Goal: Transaction & Acquisition: Book appointment/travel/reservation

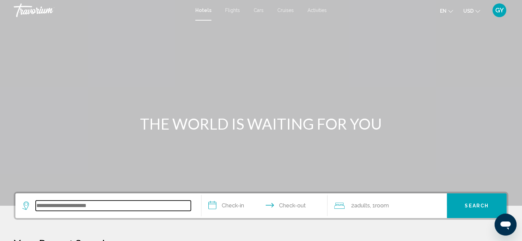
click at [59, 204] on input "Search widget" at bounding box center [113, 206] width 155 height 10
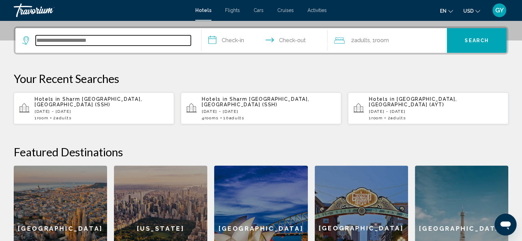
scroll to position [169, 0]
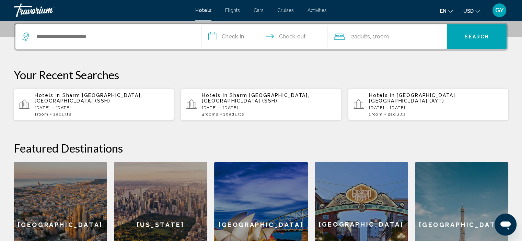
click at [95, 95] on span "Sharm [GEOGRAPHIC_DATA], [GEOGRAPHIC_DATA] (SSH)" at bounding box center [89, 98] width 108 height 11
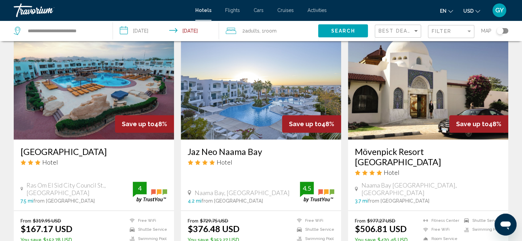
scroll to position [550, 0]
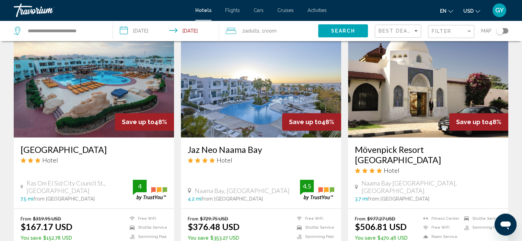
click at [70, 59] on img "Main content" at bounding box center [94, 83] width 160 height 110
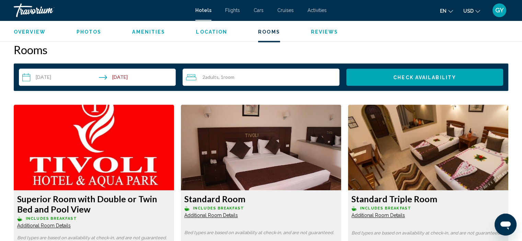
scroll to position [857, 0]
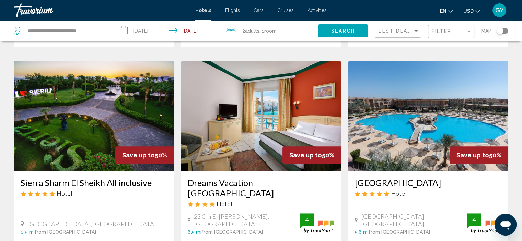
scroll to position [288, 0]
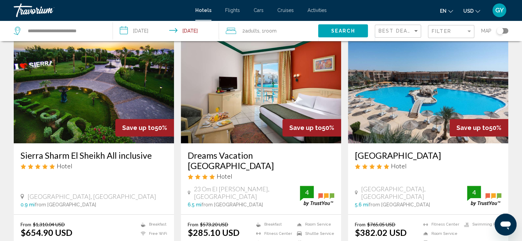
click at [249, 81] on img "Main content" at bounding box center [261, 89] width 160 height 110
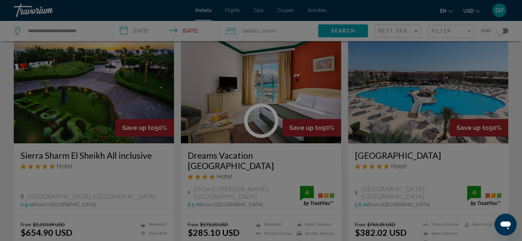
click at [249, 81] on div at bounding box center [261, 120] width 522 height 241
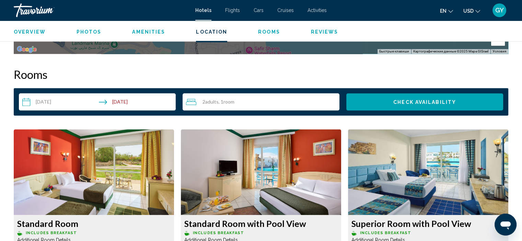
scroll to position [848, 0]
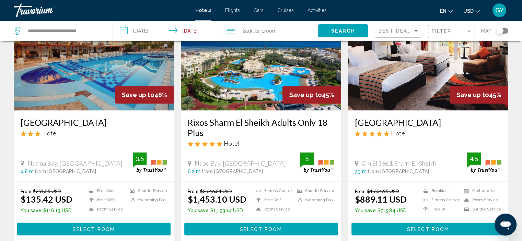
scroll to position [833, 0]
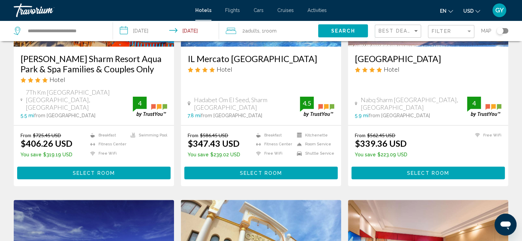
scroll to position [142, 0]
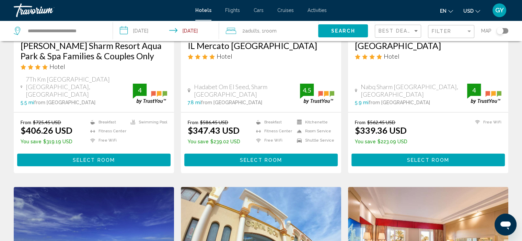
drag, startPoint x: 214, startPoint y: 233, endPoint x: 199, endPoint y: 171, distance: 64.4
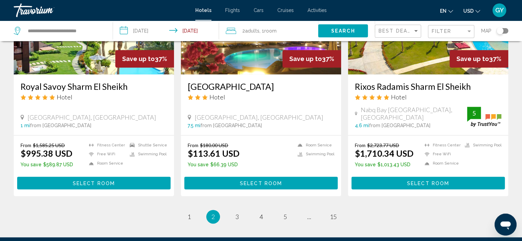
scroll to position [876, 0]
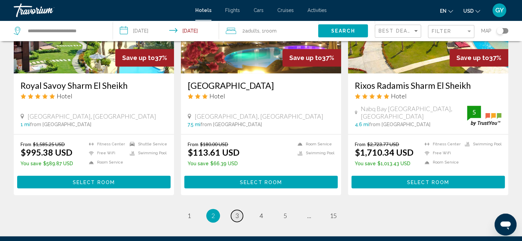
click at [237, 212] on span "3" at bounding box center [237, 216] width 3 height 8
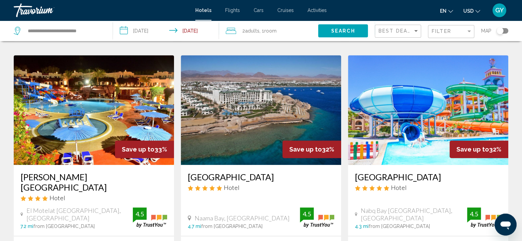
scroll to position [295, 0]
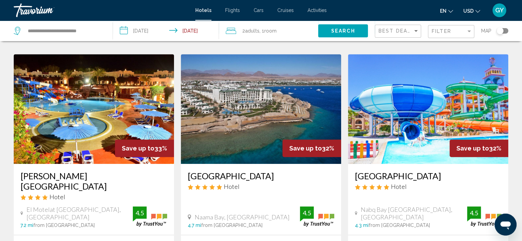
click at [142, 105] on img "Main content" at bounding box center [94, 109] width 160 height 110
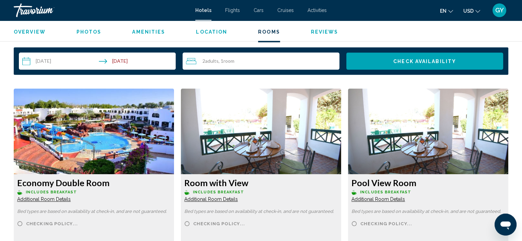
scroll to position [885, 0]
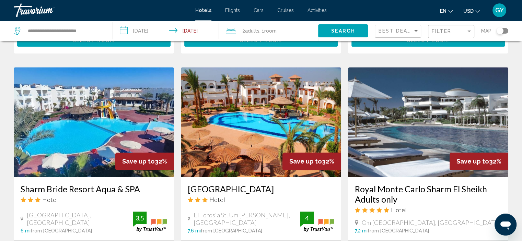
scroll to position [536, 0]
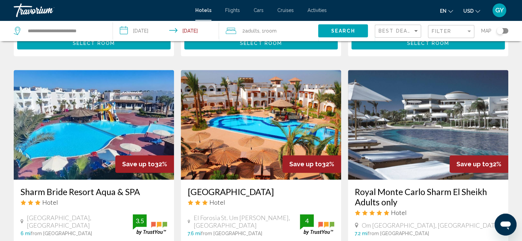
click at [399, 142] on img "Main content" at bounding box center [428, 125] width 160 height 110
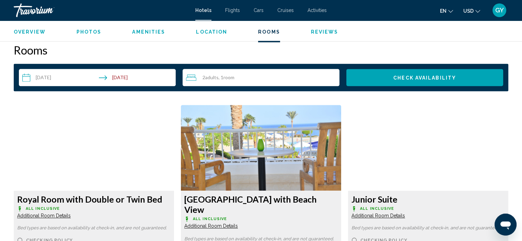
scroll to position [869, 0]
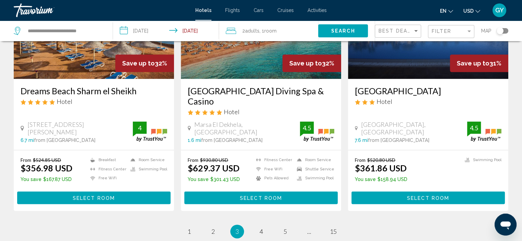
scroll to position [896, 0]
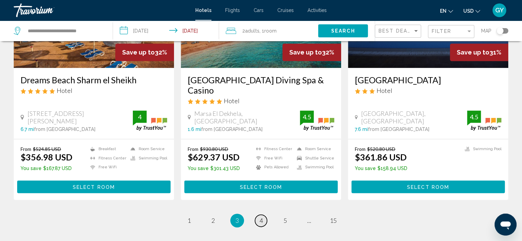
click at [260, 217] on span "4" at bounding box center [261, 221] width 3 height 8
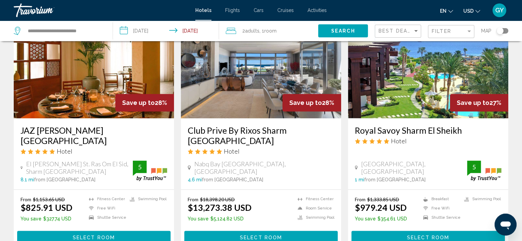
scroll to position [848, 0]
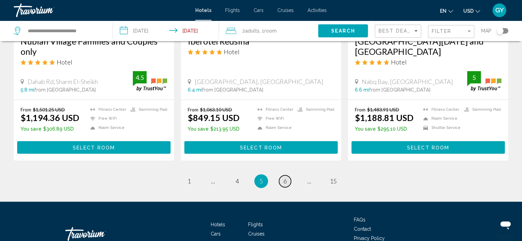
scroll to position [908, 0]
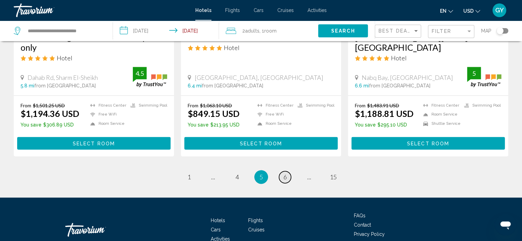
click at [285, 173] on span "6" at bounding box center [285, 177] width 3 height 8
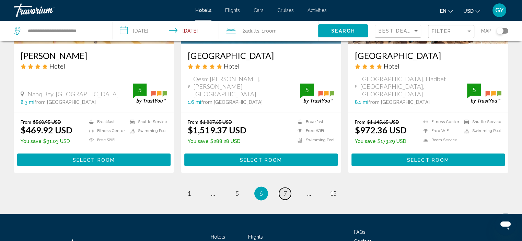
scroll to position [907, 0]
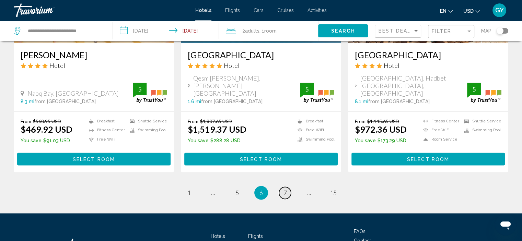
click at [285, 189] on span "7" at bounding box center [285, 193] width 3 height 8
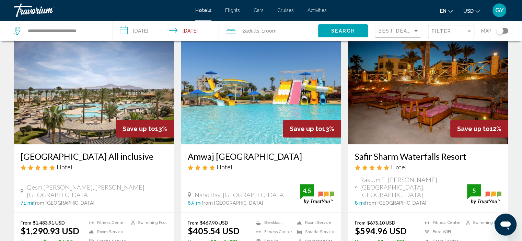
scroll to position [291, 0]
click at [123, 27] on input "**********" at bounding box center [167, 32] width 109 height 23
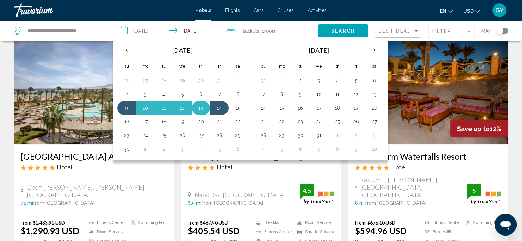
click at [202, 108] on button "13" at bounding box center [200, 108] width 11 height 10
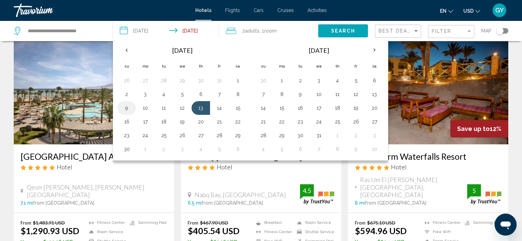
click at [128, 106] on button "9" at bounding box center [126, 108] width 11 height 10
type input "**********"
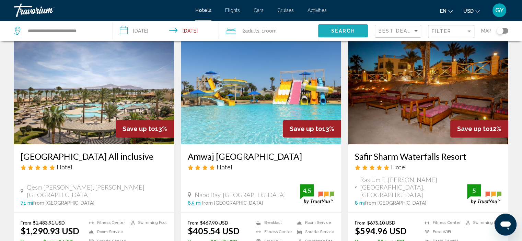
click at [327, 30] on button "Search" at bounding box center [343, 30] width 50 height 13
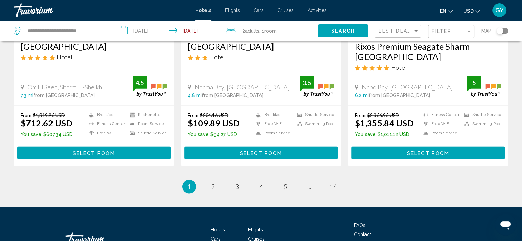
scroll to position [909, 0]
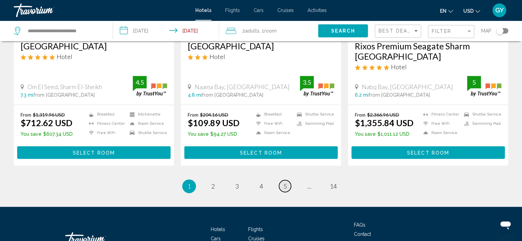
click at [285, 183] on span "5" at bounding box center [285, 187] width 3 height 8
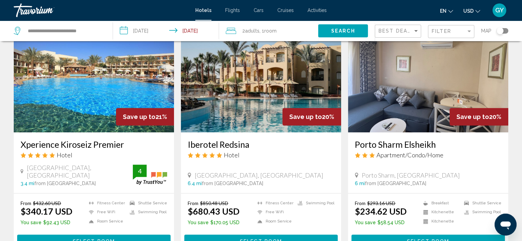
scroll to position [799, 0]
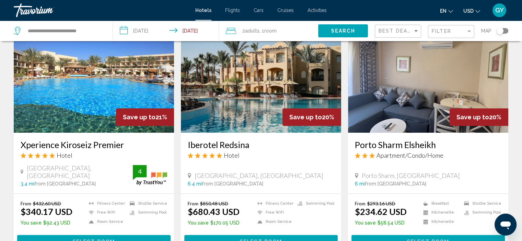
click at [78, 110] on img "Main content" at bounding box center [94, 78] width 160 height 110
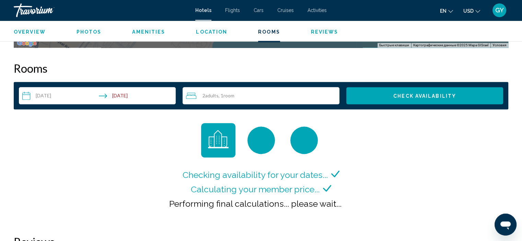
scroll to position [881, 0]
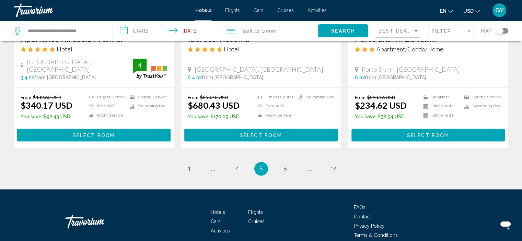
scroll to position [906, 0]
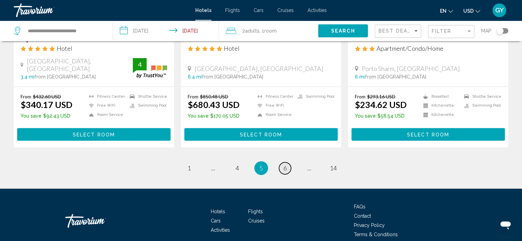
click at [286, 172] on span "6" at bounding box center [285, 169] width 3 height 8
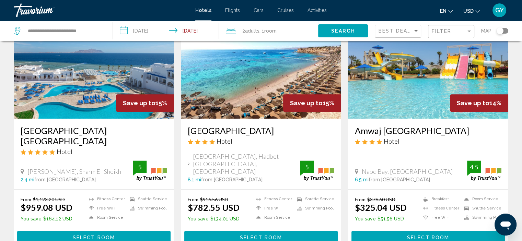
scroll to position [825, 0]
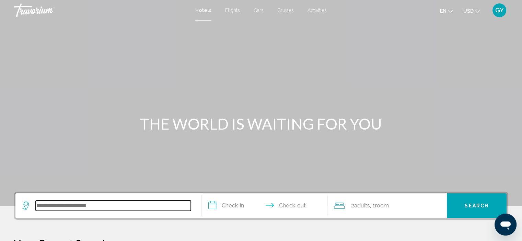
click at [63, 205] on input "Search widget" at bounding box center [113, 206] width 155 height 10
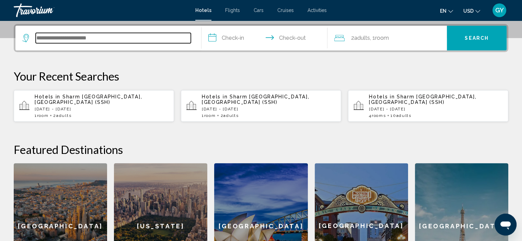
scroll to position [169, 0]
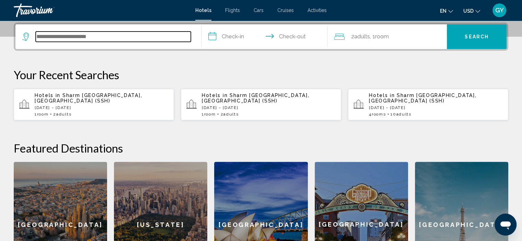
click at [88, 36] on input "Search widget" at bounding box center [113, 37] width 155 height 10
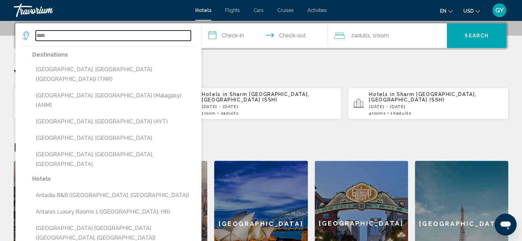
scroll to position [170, 0]
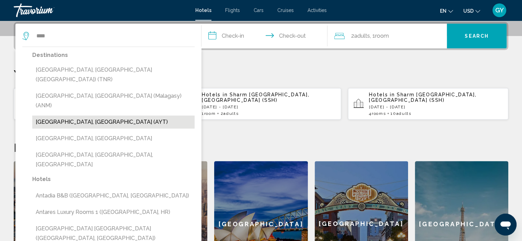
click at [69, 116] on button "[GEOGRAPHIC_DATA], [GEOGRAPHIC_DATA] (AYT)" at bounding box center [113, 122] width 162 height 13
type input "**********"
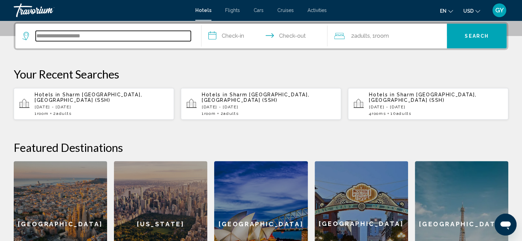
scroll to position [169, 0]
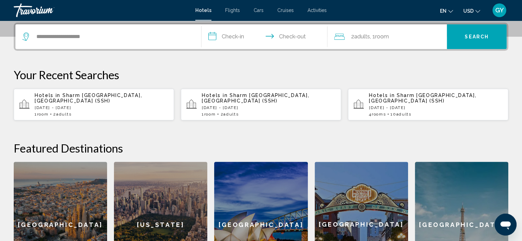
click at [212, 37] on input "**********" at bounding box center [266, 37] width 129 height 27
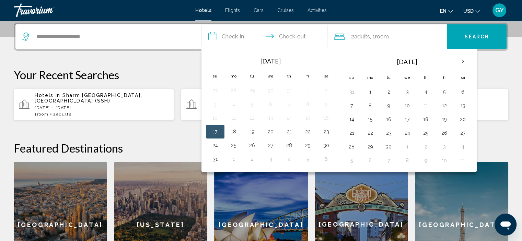
click at [169, 131] on div "**********" at bounding box center [261, 155] width 522 height 265
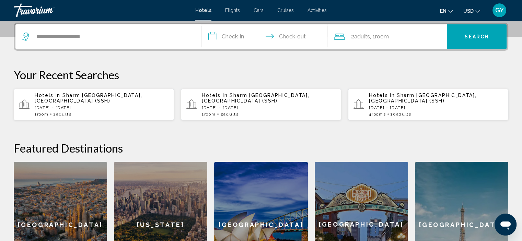
click at [215, 37] on input "**********" at bounding box center [266, 37] width 129 height 27
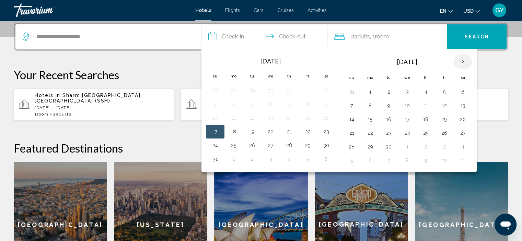
click at [462, 59] on th "Next month" at bounding box center [463, 61] width 19 height 15
click at [442, 119] on button "14" at bounding box center [444, 120] width 11 height 10
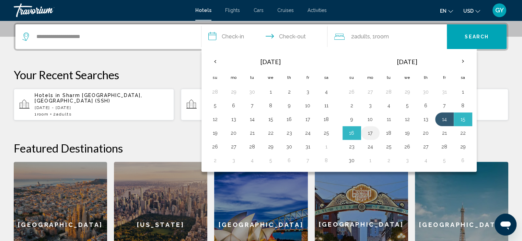
click at [369, 130] on button "17" at bounding box center [370, 133] width 11 height 10
type input "**********"
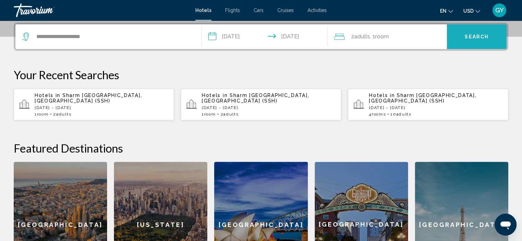
click at [457, 31] on button "Search" at bounding box center [477, 36] width 60 height 25
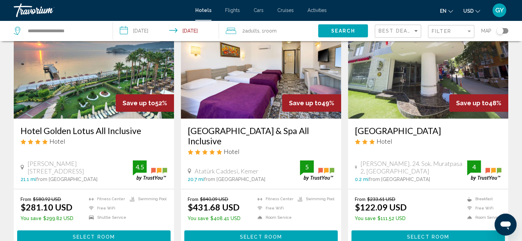
scroll to position [56, 0]
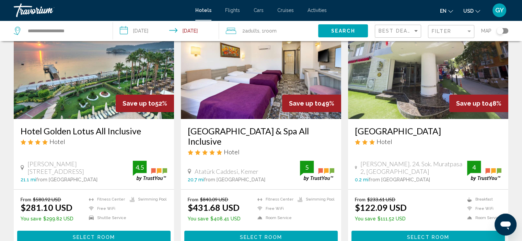
click at [146, 67] on img "Main content" at bounding box center [94, 64] width 160 height 110
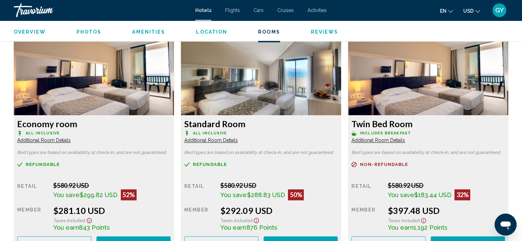
scroll to position [912, 0]
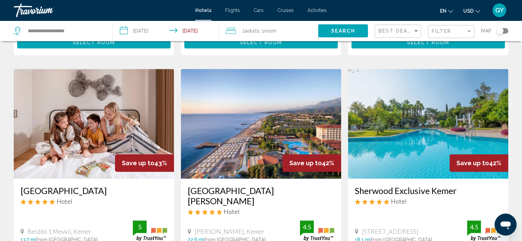
scroll to position [515, 0]
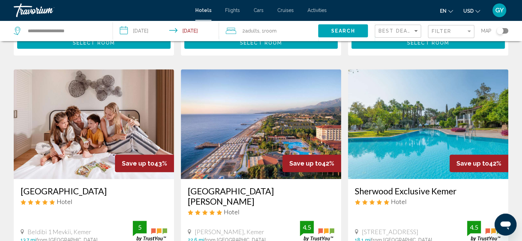
click at [398, 128] on img "Main content" at bounding box center [428, 124] width 160 height 110
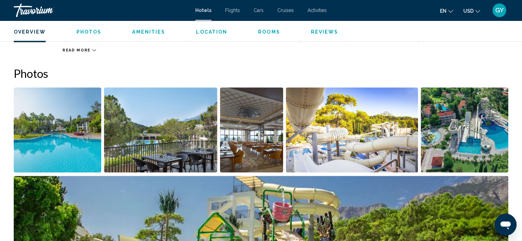
scroll to position [302, 0]
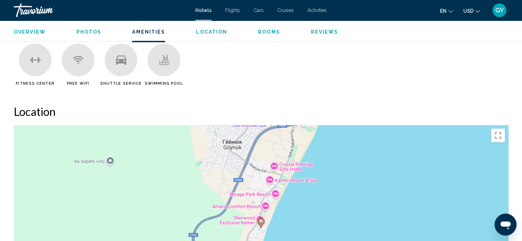
click at [338, 160] on div "Чтобы активировать перетаскивание с помощью клавиатуры, нажмите Alt + Ввод. Пос…" at bounding box center [261, 228] width 495 height 206
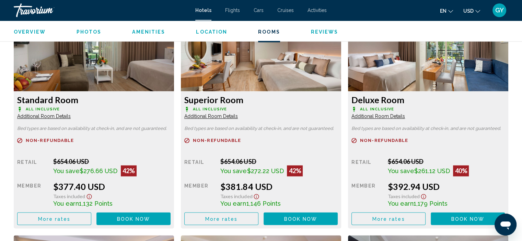
scroll to position [960, 0]
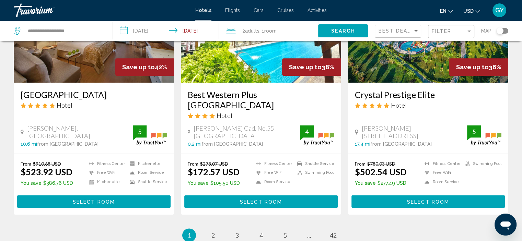
scroll to position [867, 0]
click at [212, 232] on span "2" at bounding box center [213, 236] width 3 height 8
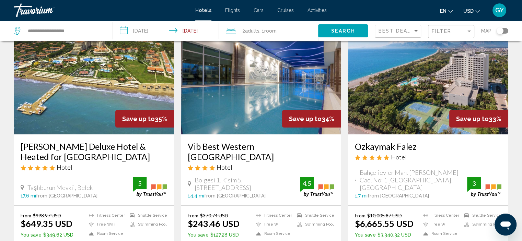
scroll to position [40, 0]
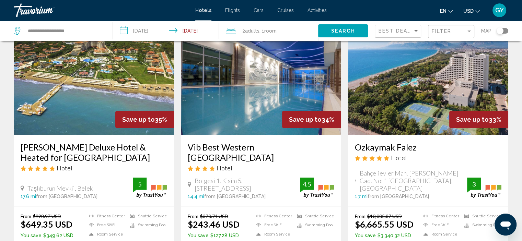
click at [242, 112] on img "Main content" at bounding box center [261, 80] width 160 height 110
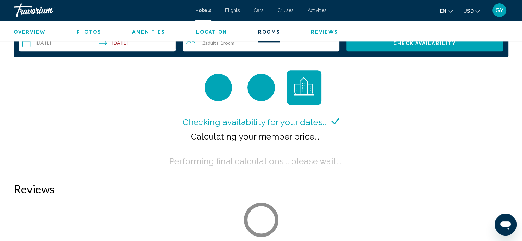
scroll to position [903, 0]
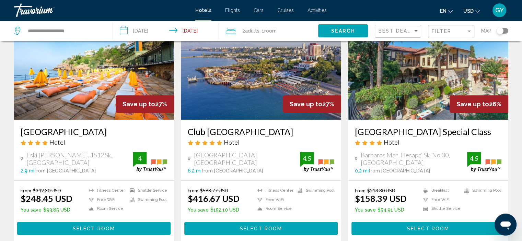
scroll to position [567, 0]
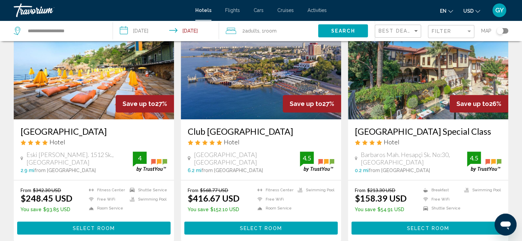
click at [411, 99] on img "Main content" at bounding box center [428, 65] width 160 height 110
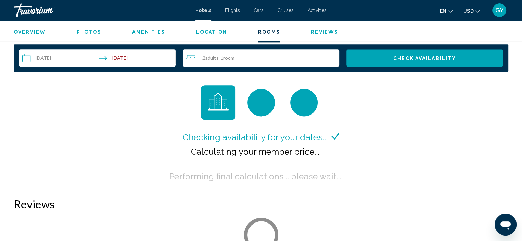
scroll to position [872, 0]
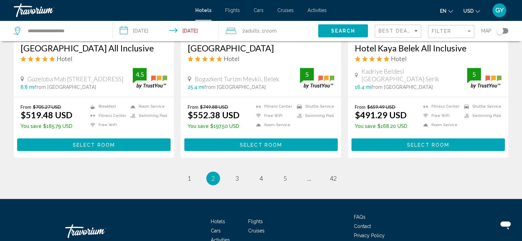
scroll to position [896, 0]
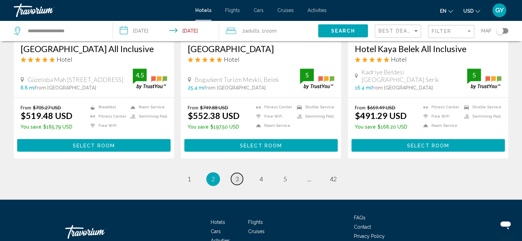
click at [238, 179] on span "3" at bounding box center [237, 180] width 3 height 8
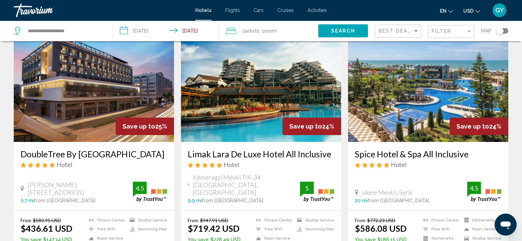
scroll to position [36, 0]
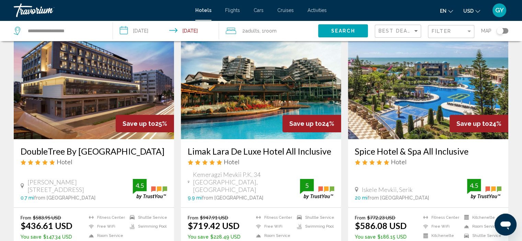
click at [91, 120] on img "Main content" at bounding box center [94, 85] width 160 height 110
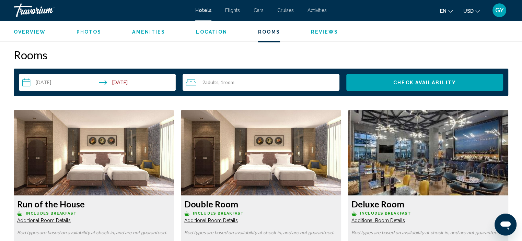
scroll to position [873, 0]
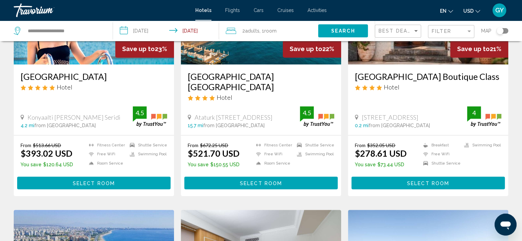
scroll to position [364, 0]
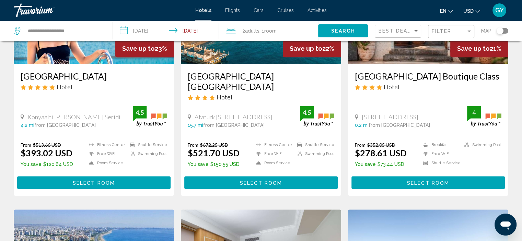
click at [83, 53] on img "Main content" at bounding box center [94, 9] width 160 height 110
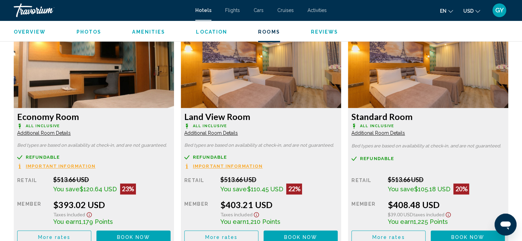
scroll to position [953, 0]
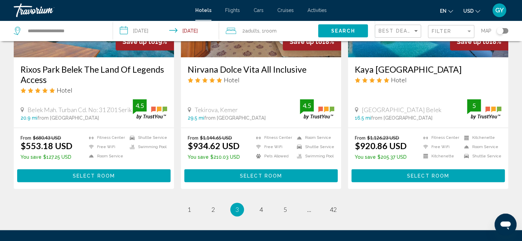
scroll to position [882, 0]
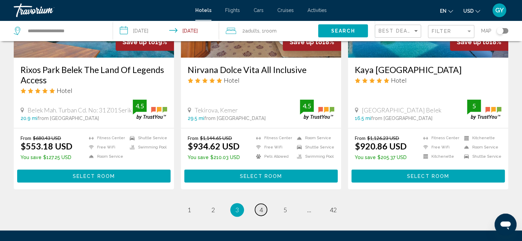
click at [262, 206] on span "4" at bounding box center [261, 210] width 3 height 8
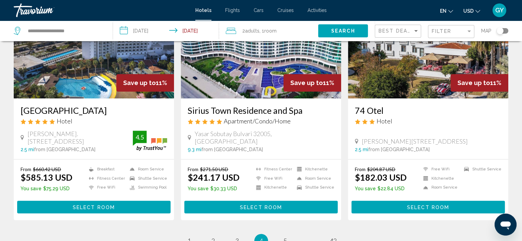
scroll to position [845, 0]
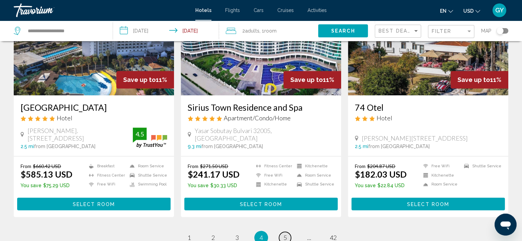
click at [286, 234] on span "5" at bounding box center [285, 238] width 3 height 8
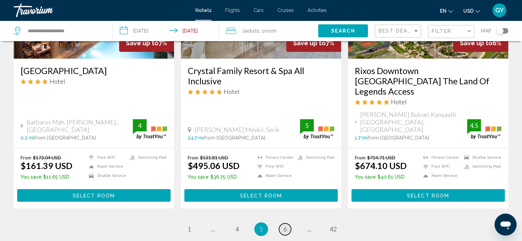
scroll to position [883, 0]
click at [286, 226] on span "6" at bounding box center [285, 230] width 3 height 8
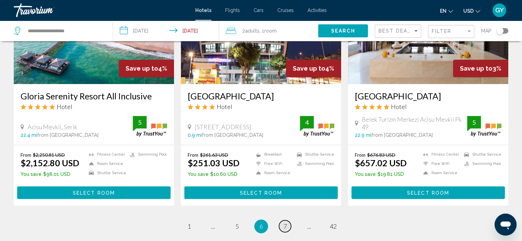
scroll to position [858, 0]
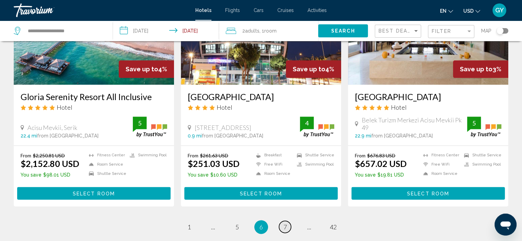
click at [286, 224] on span "7" at bounding box center [285, 228] width 3 height 8
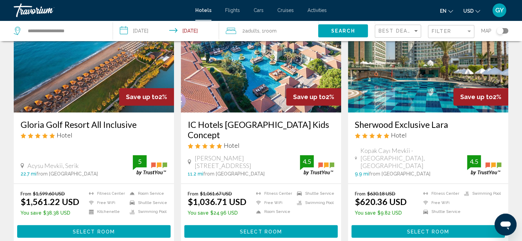
scroll to position [859, 0]
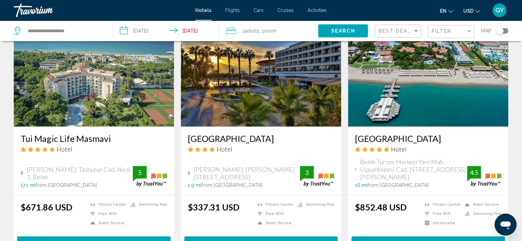
scroll to position [780, 0]
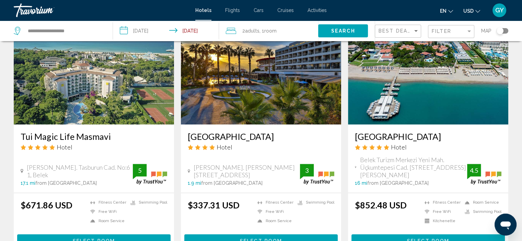
click at [287, 113] on img "Main content" at bounding box center [261, 70] width 160 height 110
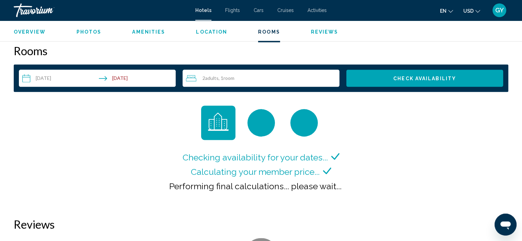
scroll to position [872, 0]
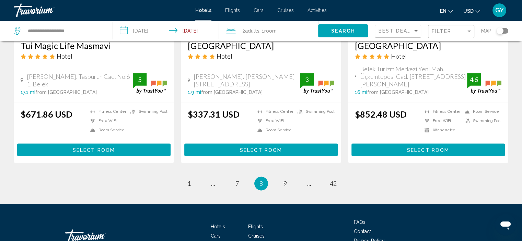
scroll to position [870, 0]
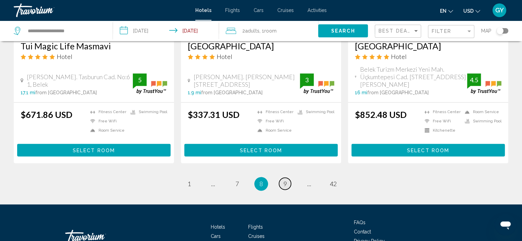
click at [287, 189] on link "page 9" at bounding box center [285, 184] width 12 height 12
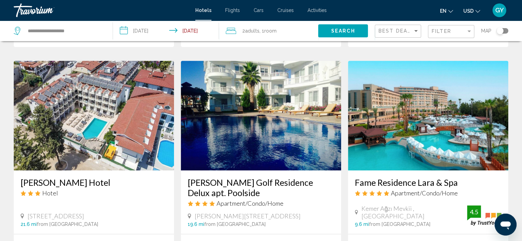
scroll to position [780, 0]
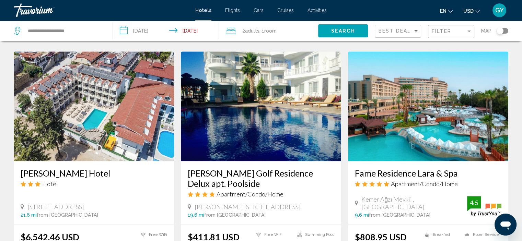
click at [271, 109] on img "Main content" at bounding box center [261, 107] width 160 height 110
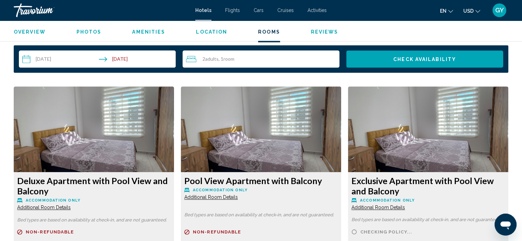
scroll to position [886, 0]
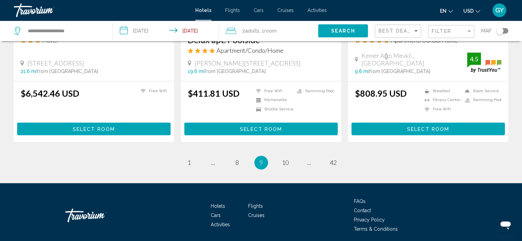
scroll to position [923, 0]
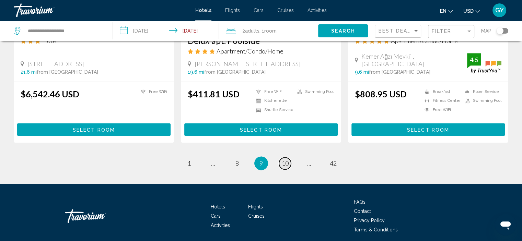
click at [287, 160] on span "10" at bounding box center [285, 164] width 7 height 8
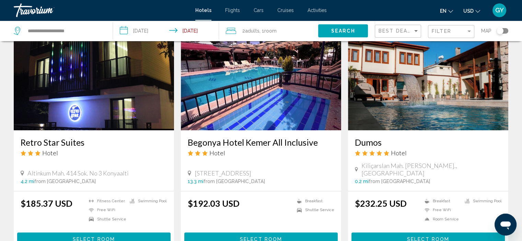
scroll to position [303, 0]
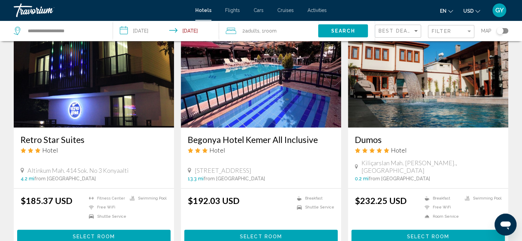
click at [418, 93] on img "Main content" at bounding box center [428, 73] width 160 height 110
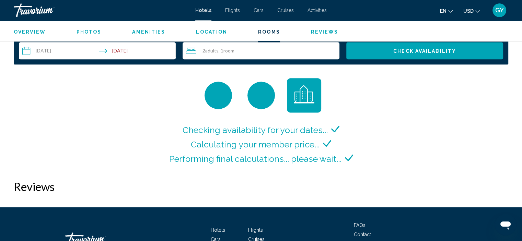
scroll to position [875, 0]
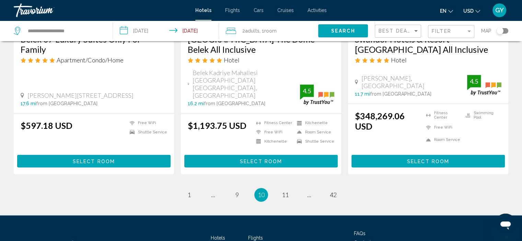
scroll to position [906, 0]
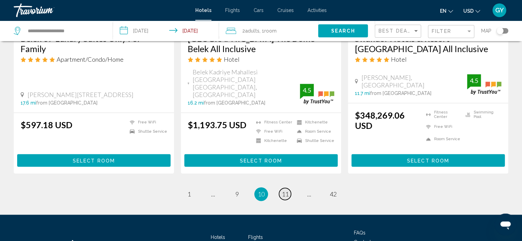
click at [285, 191] on span "11" at bounding box center [285, 195] width 7 height 8
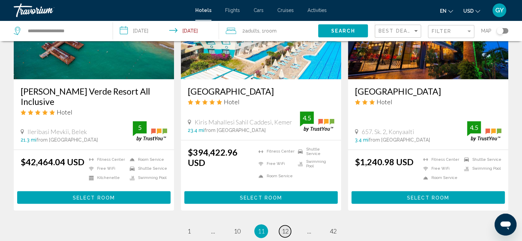
scroll to position [867, 0]
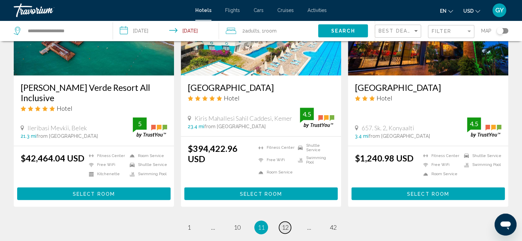
click at [285, 224] on span "12" at bounding box center [285, 228] width 7 height 8
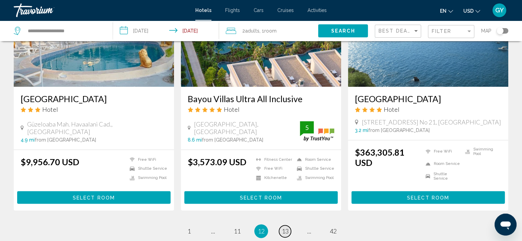
scroll to position [867, 0]
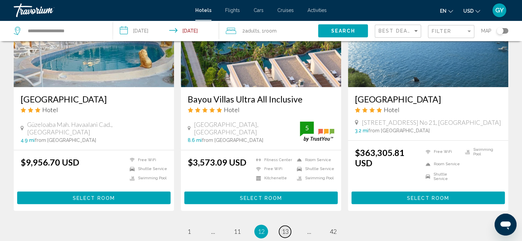
click at [285, 228] on span "13" at bounding box center [285, 232] width 7 height 8
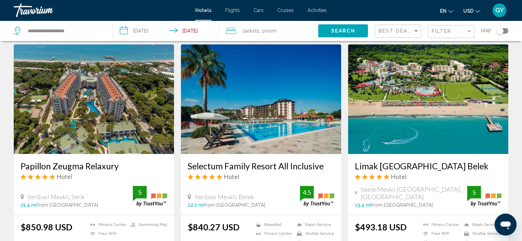
scroll to position [507, 0]
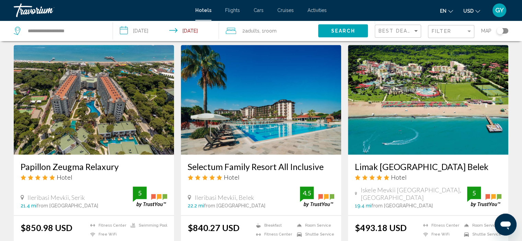
click at [414, 83] on img "Main content" at bounding box center [428, 100] width 160 height 110
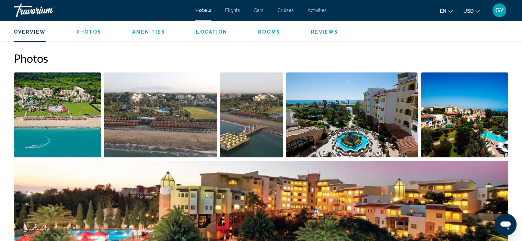
scroll to position [325, 0]
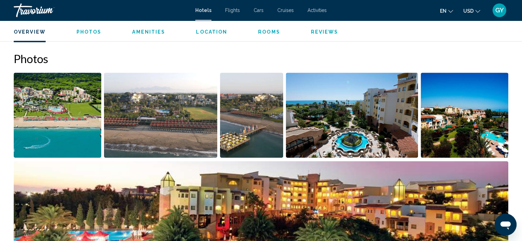
click at [80, 110] on img "Open full-screen image slider" at bounding box center [58, 115] width 88 height 85
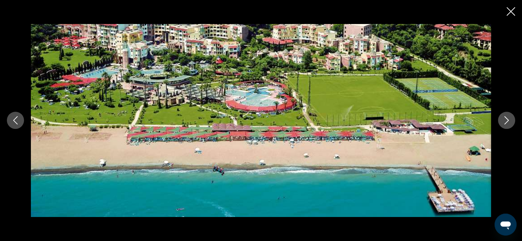
click at [507, 121] on icon "Next image" at bounding box center [507, 120] width 8 height 8
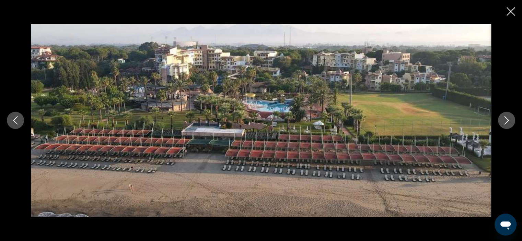
click at [507, 121] on icon "Next image" at bounding box center [507, 120] width 8 height 8
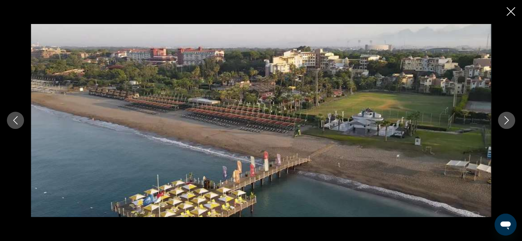
click at [507, 121] on icon "Next image" at bounding box center [507, 120] width 8 height 8
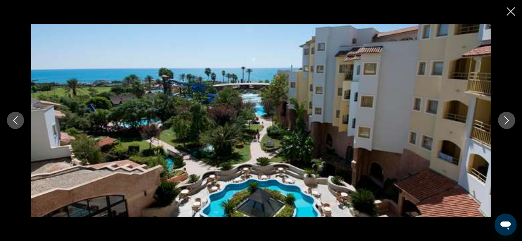
click at [507, 121] on icon "Next image" at bounding box center [507, 120] width 8 height 8
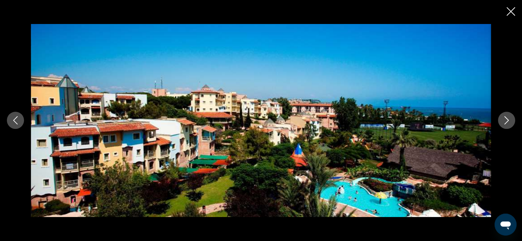
click at [507, 121] on icon "Next image" at bounding box center [507, 120] width 8 height 8
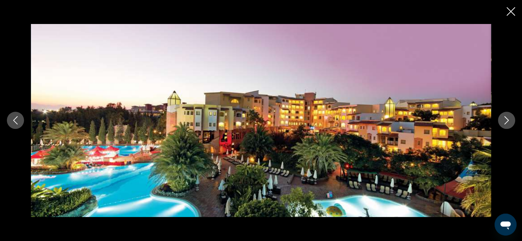
click at [507, 121] on icon "Next image" at bounding box center [507, 120] width 8 height 8
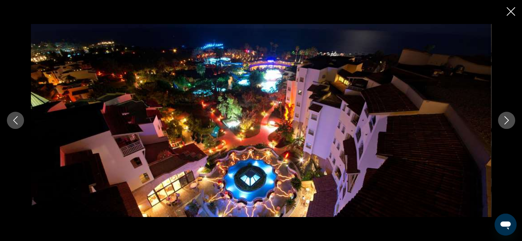
click at [507, 121] on icon "Next image" at bounding box center [507, 120] width 8 height 8
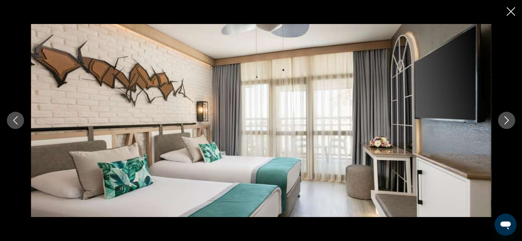
click at [508, 124] on icon "Next image" at bounding box center [507, 120] width 8 height 8
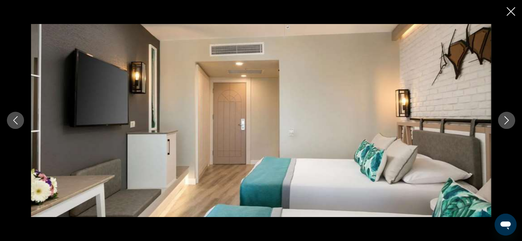
click at [508, 124] on icon "Next image" at bounding box center [507, 120] width 8 height 8
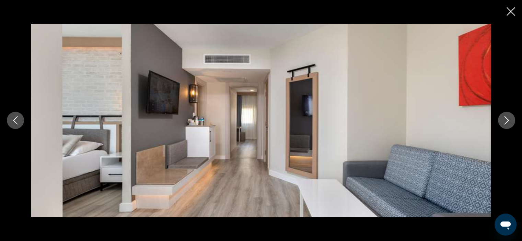
click at [508, 124] on icon "Next image" at bounding box center [507, 120] width 8 height 8
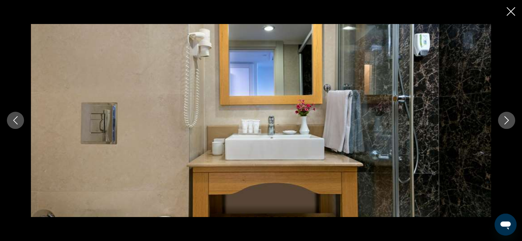
click at [508, 124] on icon "Next image" at bounding box center [507, 120] width 8 height 8
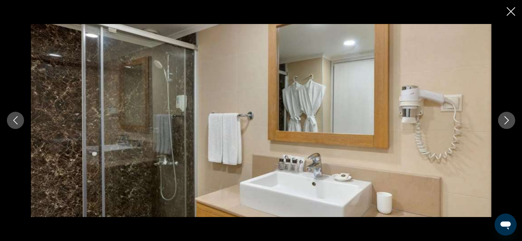
click at [508, 124] on icon "Next image" at bounding box center [507, 120] width 8 height 8
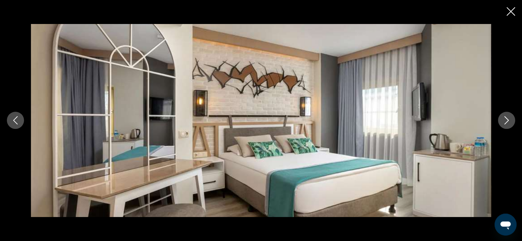
click at [512, 11] on icon "Close slideshow" at bounding box center [511, 11] width 9 height 9
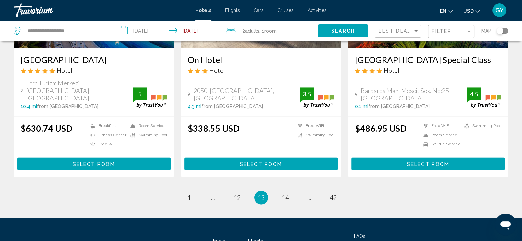
scroll to position [870, 0]
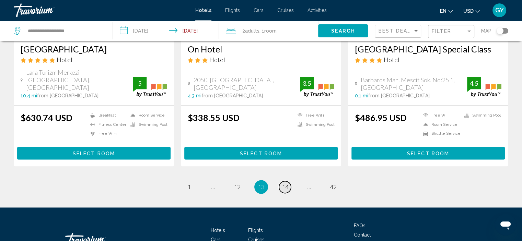
click at [287, 183] on span "14" at bounding box center [285, 187] width 7 height 8
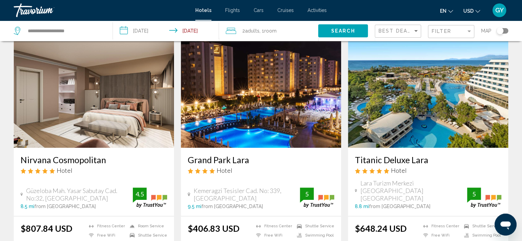
scroll to position [284, 0]
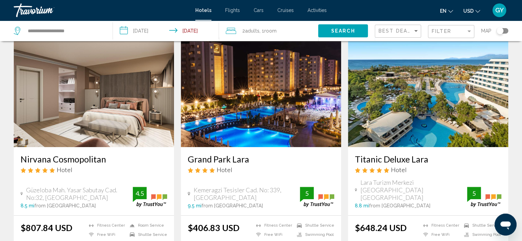
click at [289, 117] on img "Main content" at bounding box center [261, 92] width 160 height 110
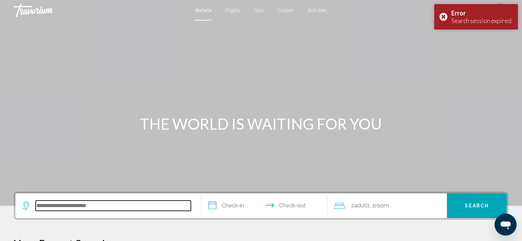
click at [73, 208] on input "Search widget" at bounding box center [113, 206] width 155 height 10
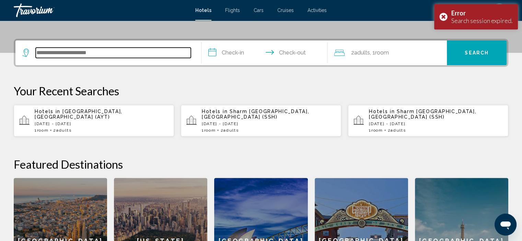
scroll to position [169, 0]
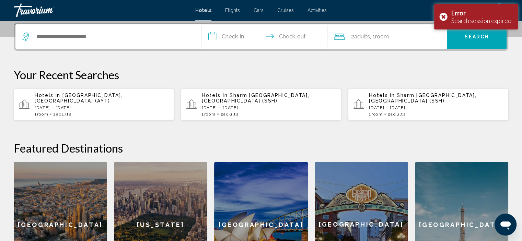
click at [92, 99] on div "Hotels in [GEOGRAPHIC_DATA], [GEOGRAPHIC_DATA] (AYT) [DATE] - [GEOGRAPHIC_DATA]…" at bounding box center [102, 105] width 134 height 24
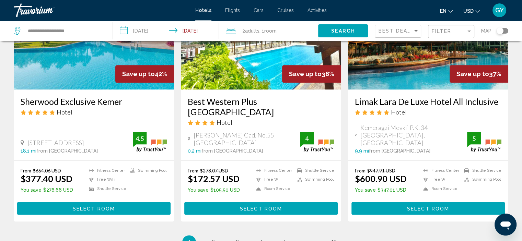
scroll to position [860, 0]
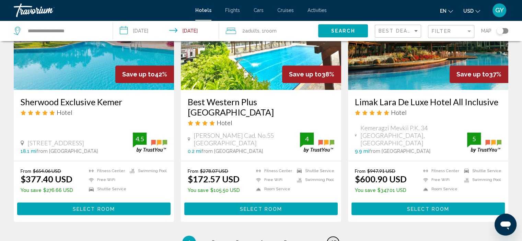
click at [333, 239] on span "42" at bounding box center [333, 243] width 7 height 8
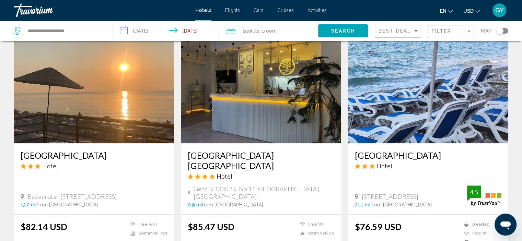
scroll to position [526, 0]
click at [279, 128] on img "Main content" at bounding box center [261, 88] width 160 height 110
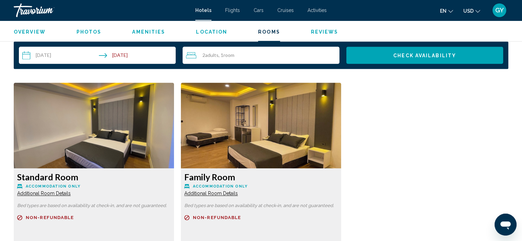
scroll to position [890, 0]
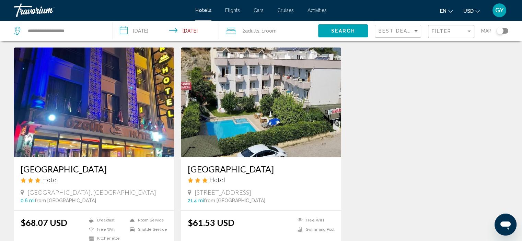
scroll to position [768, 0]
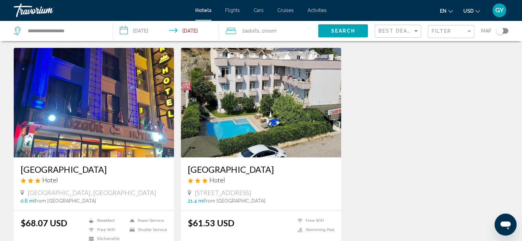
click at [235, 113] on img "Main content" at bounding box center [261, 103] width 160 height 110
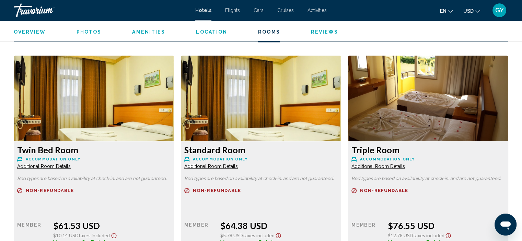
scroll to position [945, 0]
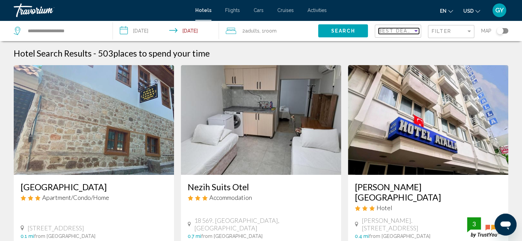
click at [388, 30] on span "Best Deals" at bounding box center [397, 30] width 36 height 5
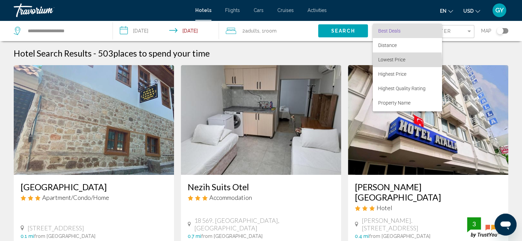
click at [388, 61] on span "Lowest Price" at bounding box center [392, 59] width 27 height 5
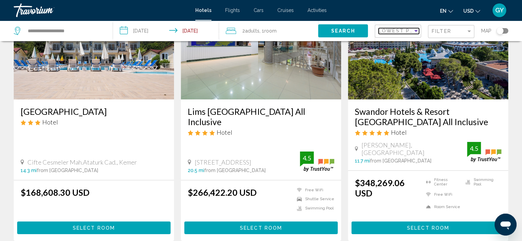
scroll to position [76, 0]
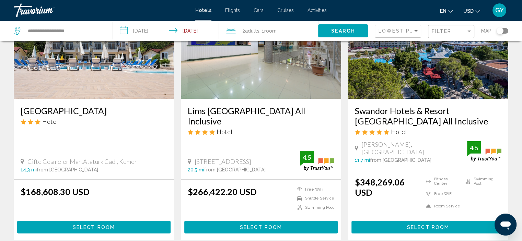
click at [426, 71] on img "Main content" at bounding box center [428, 44] width 160 height 110
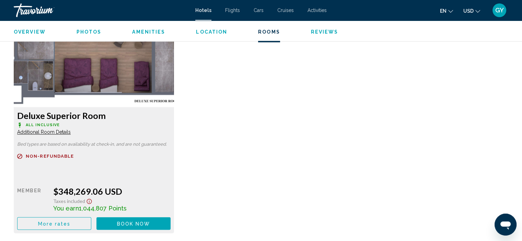
scroll to position [951, 0]
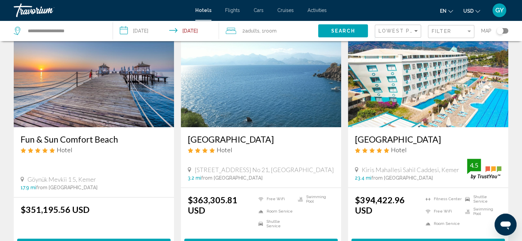
scroll to position [313, 0]
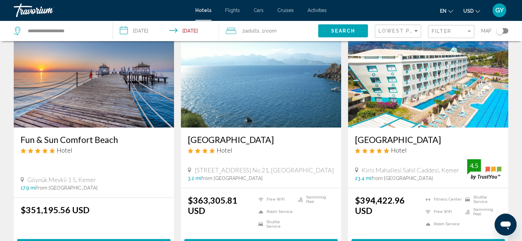
click at [100, 99] on img "Main content" at bounding box center [94, 73] width 160 height 110
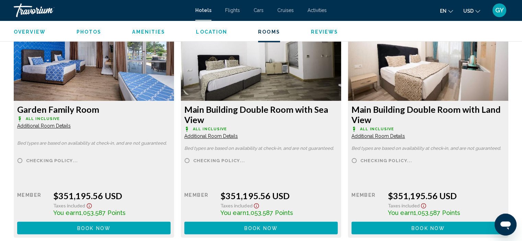
scroll to position [909, 0]
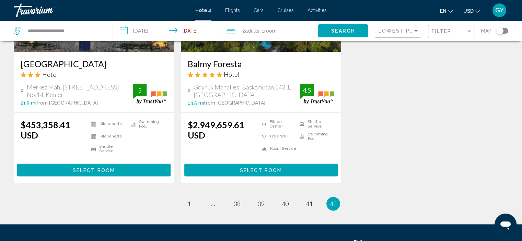
scroll to position [903, 0]
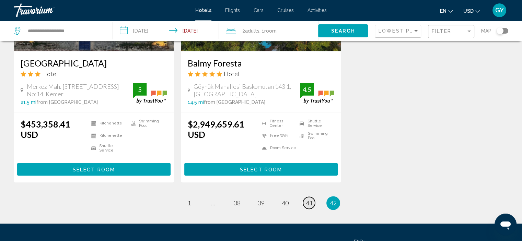
click at [312, 200] on span "41" at bounding box center [309, 204] width 7 height 8
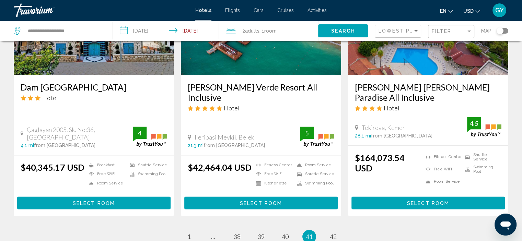
scroll to position [867, 0]
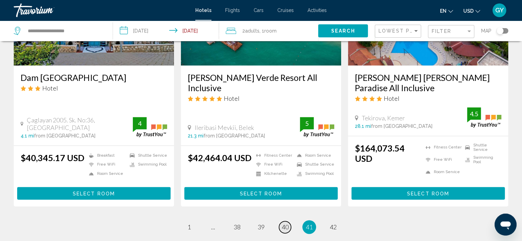
click at [284, 224] on span "40" at bounding box center [285, 228] width 7 height 8
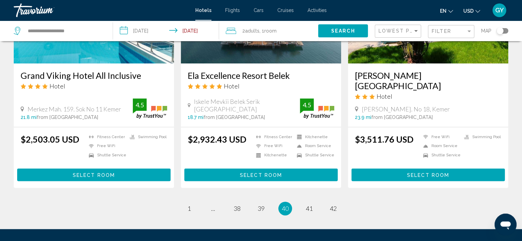
scroll to position [870, 0]
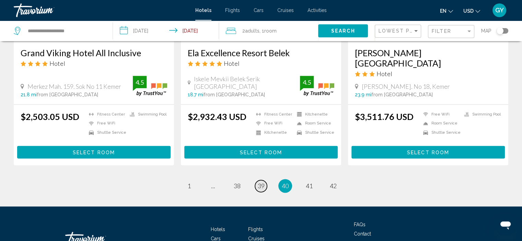
click at [261, 183] on span "39" at bounding box center [261, 186] width 7 height 8
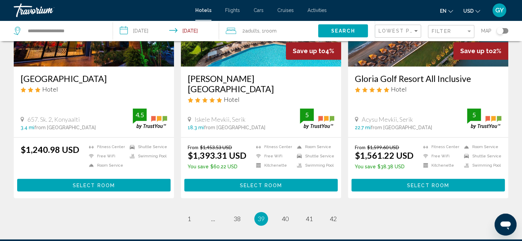
scroll to position [938, 0]
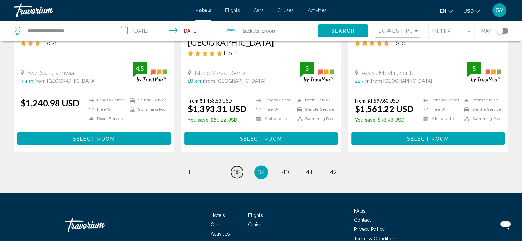
click at [237, 169] on span "38" at bounding box center [237, 173] width 7 height 8
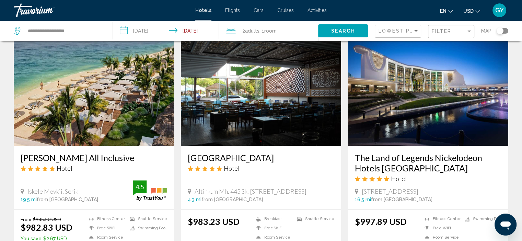
scroll to position [783, 0]
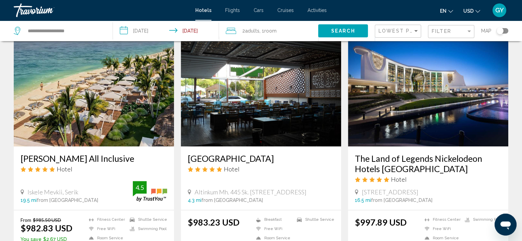
click at [400, 88] on img "Main content" at bounding box center [428, 92] width 160 height 110
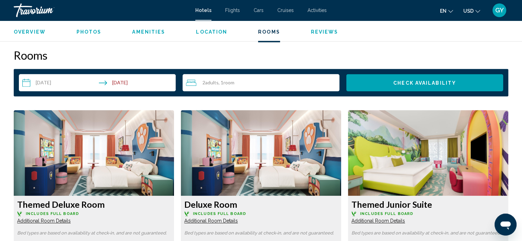
scroll to position [848, 0]
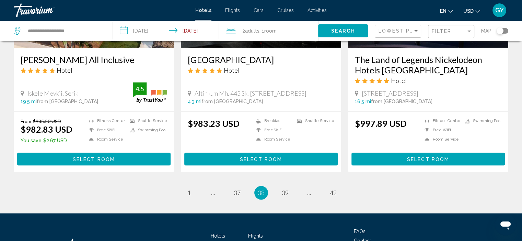
scroll to position [882, 0]
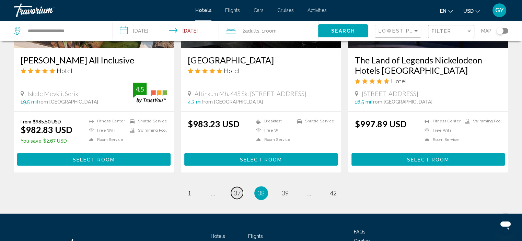
click at [239, 190] on span "37" at bounding box center [237, 194] width 7 height 8
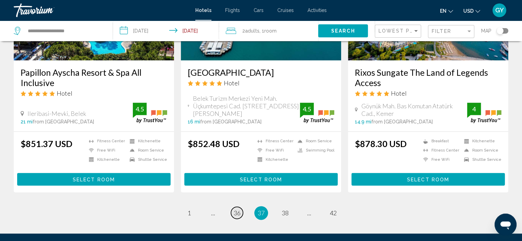
scroll to position [908, 0]
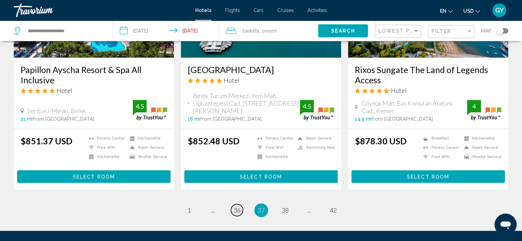
click at [239, 207] on span "36" at bounding box center [237, 211] width 7 height 8
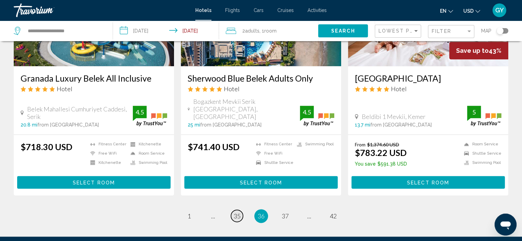
scroll to position [893, 0]
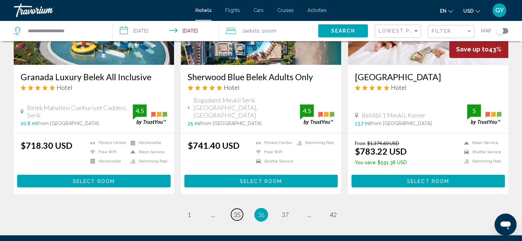
click at [239, 211] on span "35" at bounding box center [237, 215] width 7 height 8
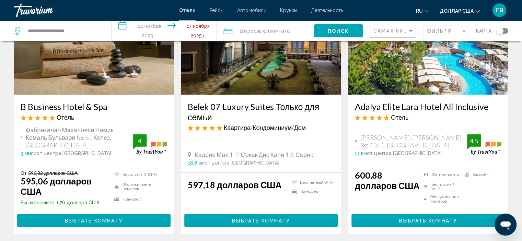
scroll to position [82, 0]
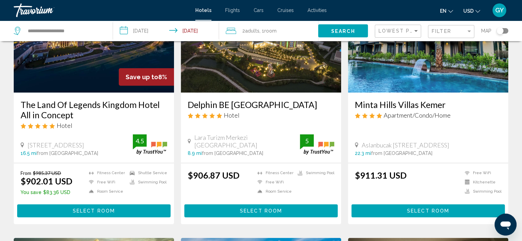
click at [267, 76] on img "Main content" at bounding box center [261, 38] width 160 height 110
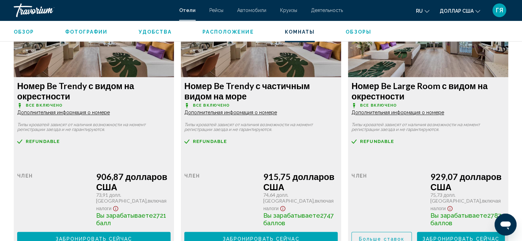
scroll to position [983, 0]
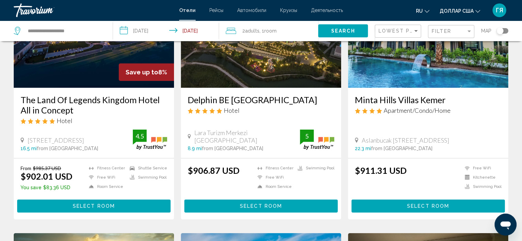
scroll to position [88, 0]
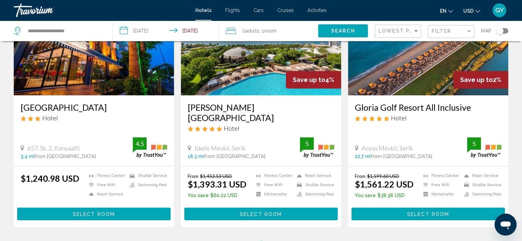
scroll to position [875, 0]
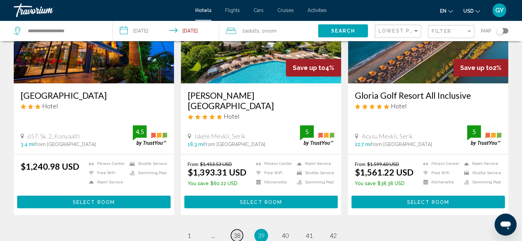
click at [235, 232] on span "38" at bounding box center [237, 236] width 7 height 8
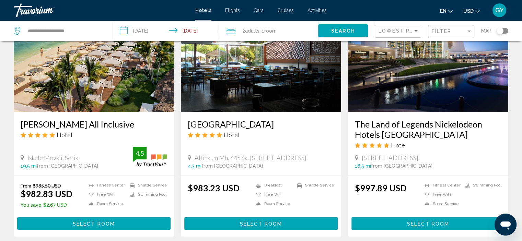
scroll to position [817, 0]
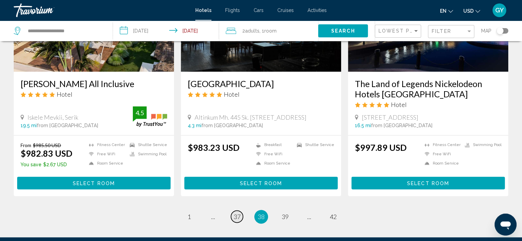
click at [235, 213] on span "37" at bounding box center [237, 217] width 7 height 8
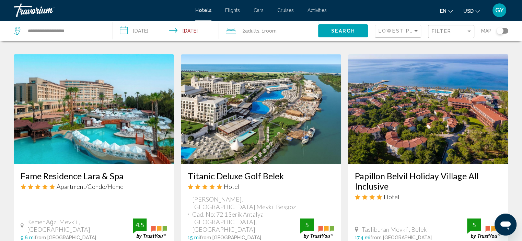
scroll to position [271, 0]
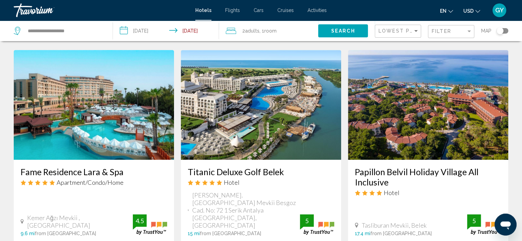
click at [232, 31] on icon "Travelers: 2 adults, 0 children" at bounding box center [231, 31] width 10 height 8
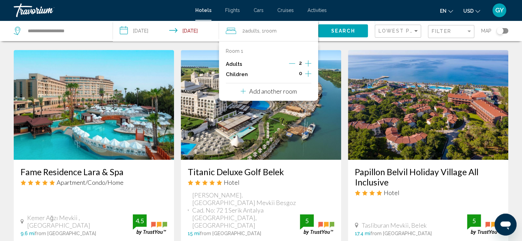
click at [278, 91] on p "Add another room" at bounding box center [273, 92] width 48 height 8
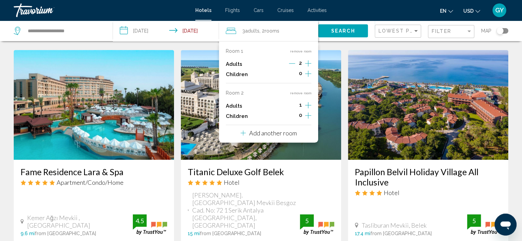
click at [310, 68] on icon "Increment adults" at bounding box center [308, 63] width 6 height 8
click at [281, 135] on p "Add another room" at bounding box center [273, 133] width 48 height 8
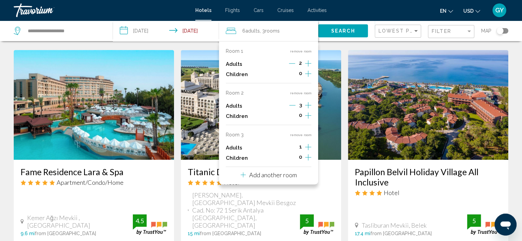
click at [308, 67] on icon "Increment adults" at bounding box center [308, 63] width 6 height 6
click at [281, 176] on p "Add another room" at bounding box center [273, 175] width 48 height 8
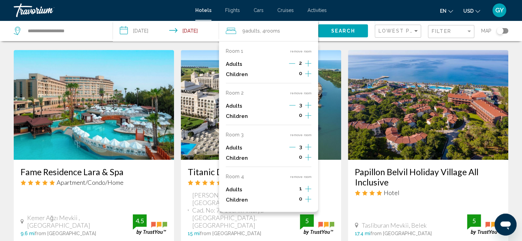
click at [309, 68] on icon "Increment adults" at bounding box center [308, 63] width 6 height 8
click at [362, 30] on button "Search" at bounding box center [343, 30] width 50 height 13
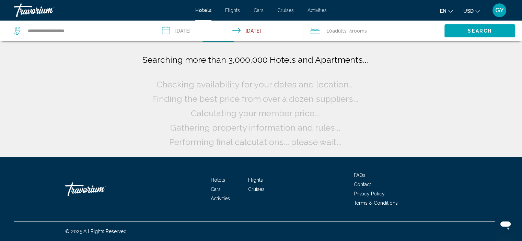
scroll to position [0, 0]
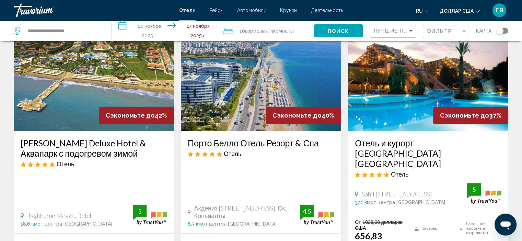
scroll to position [589, 0]
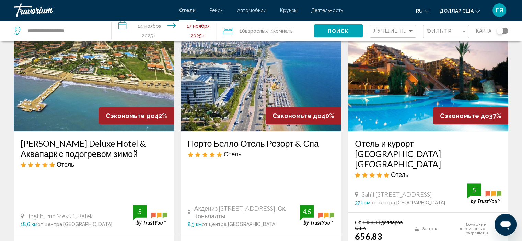
click at [250, 92] on img "Основное содержание" at bounding box center [261, 77] width 160 height 110
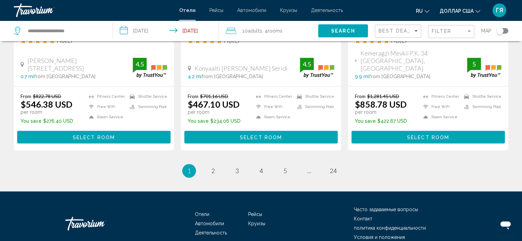
scroll to position [923, 0]
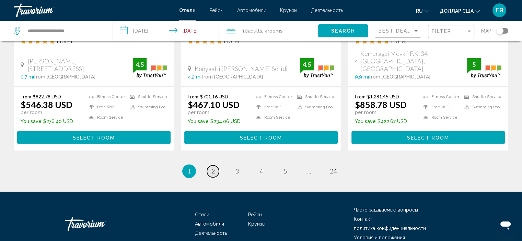
click at [214, 175] on span "2" at bounding box center [213, 172] width 3 height 8
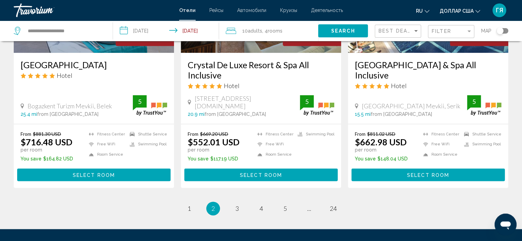
scroll to position [910, 0]
click at [236, 205] on span "3" at bounding box center [237, 209] width 3 height 8
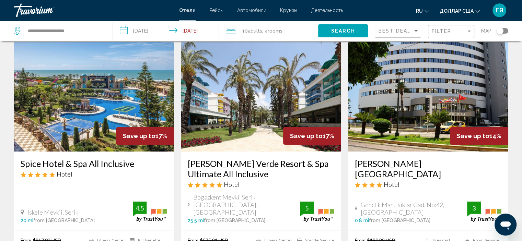
scroll to position [23, 0]
click at [399, 122] on img "Основное содержание" at bounding box center [428, 97] width 160 height 110
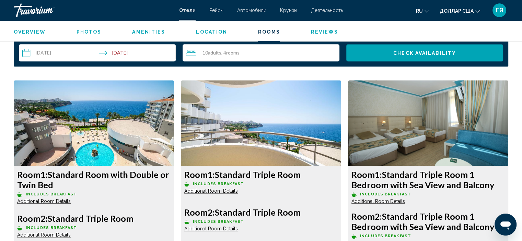
scroll to position [876, 0]
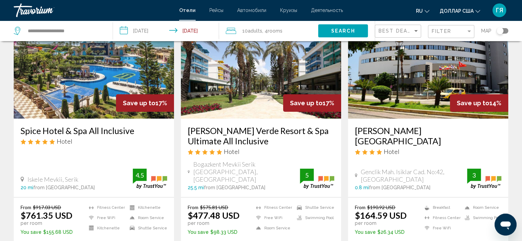
scroll to position [56, 0]
click at [212, 80] on img "Основное содержание" at bounding box center [261, 64] width 160 height 110
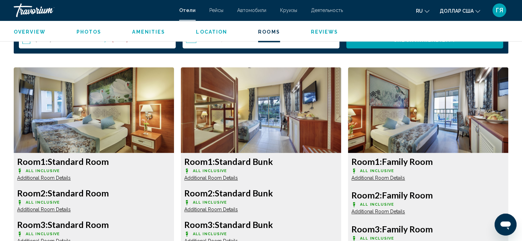
scroll to position [905, 0]
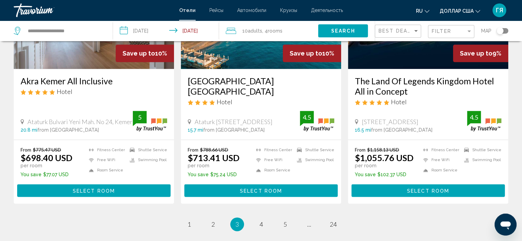
scroll to position [908, 0]
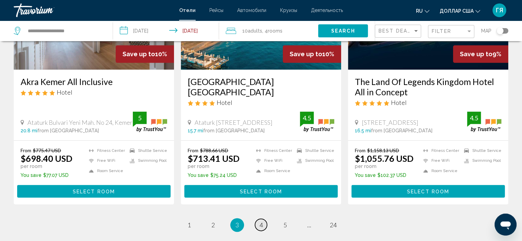
click at [260, 222] on span "4" at bounding box center [261, 226] width 3 height 8
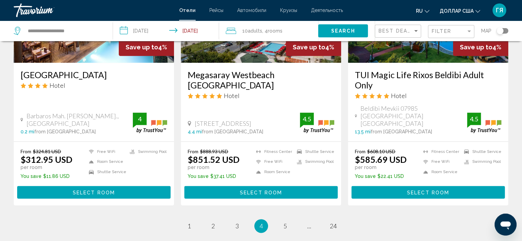
scroll to position [879, 0]
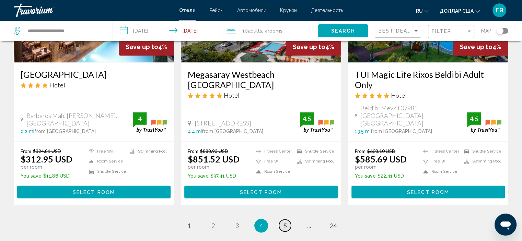
click at [285, 222] on span "5" at bounding box center [285, 226] width 3 height 8
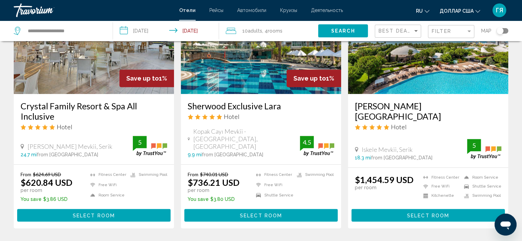
scroll to position [889, 0]
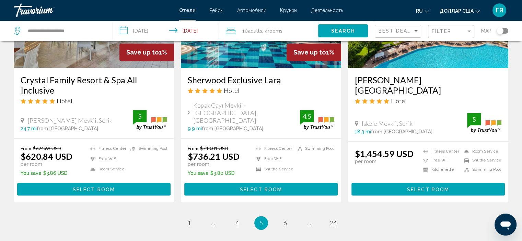
drag, startPoint x: 285, startPoint y: 195, endPoint x: 273, endPoint y: 177, distance: 22.3
click at [285, 219] on span "6" at bounding box center [285, 223] width 3 height 8
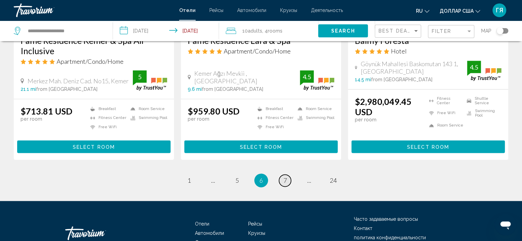
scroll to position [888, 0]
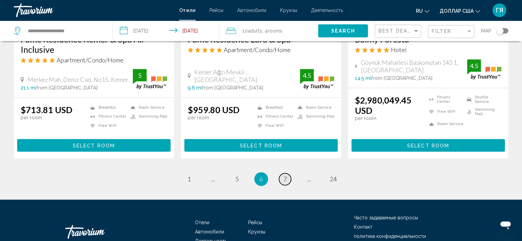
click at [284, 176] on span "7" at bounding box center [285, 180] width 3 height 8
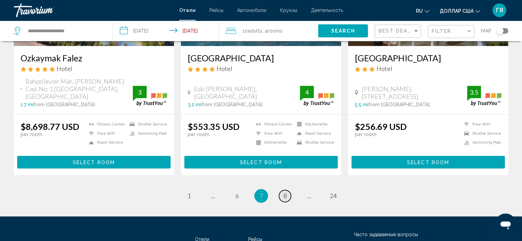
scroll to position [874, 0]
click at [284, 192] on span "8" at bounding box center [285, 196] width 3 height 8
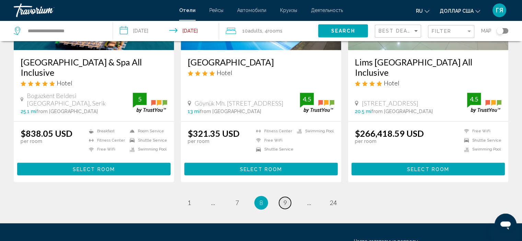
scroll to position [889, 0]
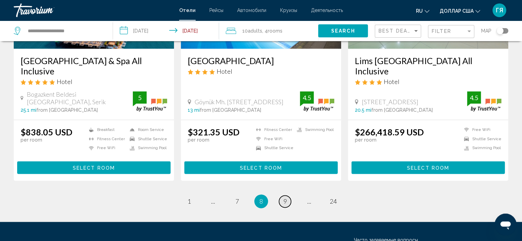
click at [284, 198] on span "9" at bounding box center [285, 202] width 3 height 8
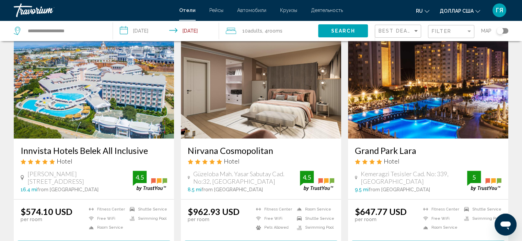
scroll to position [559, 0]
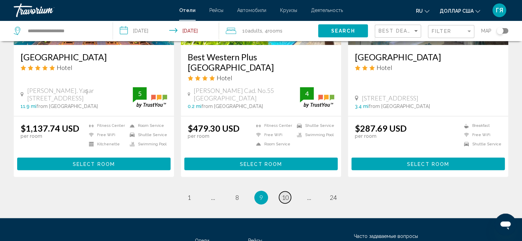
click at [283, 194] on span "10" at bounding box center [285, 198] width 7 height 8
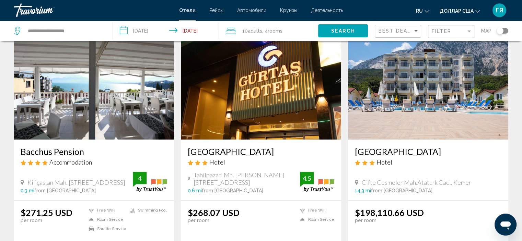
scroll to position [791, 0]
click at [143, 106] on img "Основное содержание" at bounding box center [94, 85] width 160 height 110
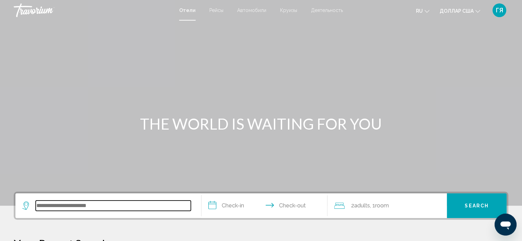
click at [57, 207] on input "Search widget" at bounding box center [113, 206] width 155 height 10
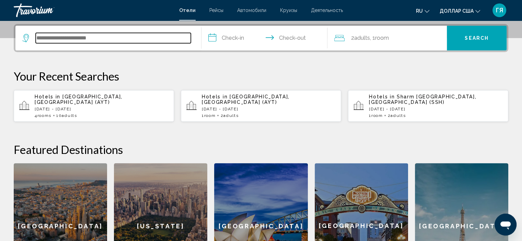
scroll to position [169, 0]
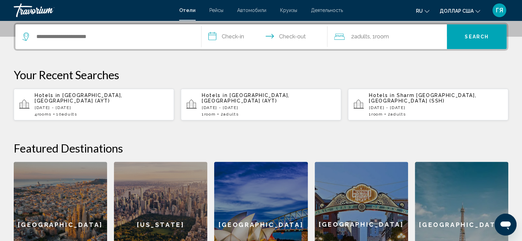
click at [83, 93] on span "[GEOGRAPHIC_DATA], [GEOGRAPHIC_DATA] (AYT)" at bounding box center [79, 98] width 88 height 11
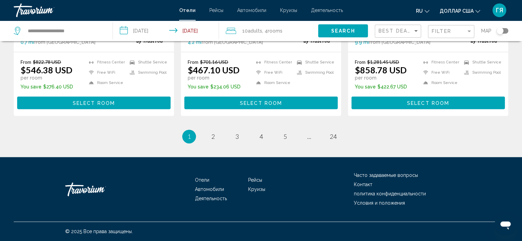
scroll to position [959, 0]
click at [284, 137] on span "5" at bounding box center [285, 137] width 3 height 8
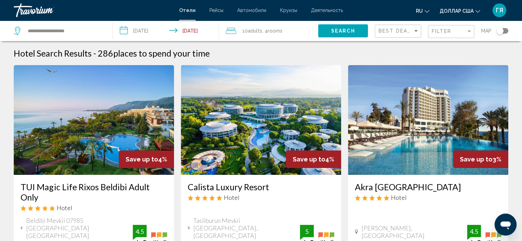
click at [108, 117] on img "Основное содержание" at bounding box center [94, 120] width 160 height 110
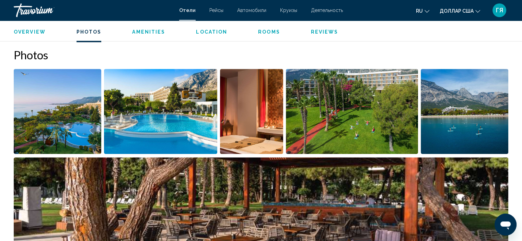
scroll to position [326, 0]
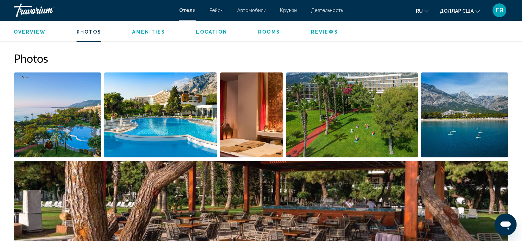
click at [488, 134] on img "Open full-screen image slider" at bounding box center [465, 114] width 88 height 85
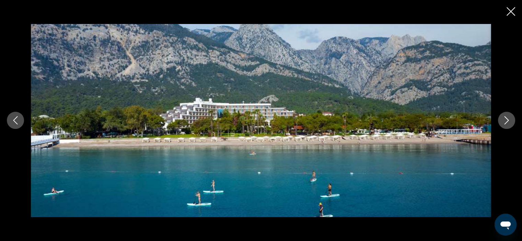
click at [16, 117] on icon "Previous image" at bounding box center [15, 120] width 8 height 8
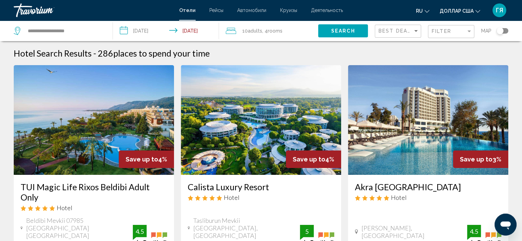
click at [108, 144] on img "Основное содержание" at bounding box center [94, 120] width 160 height 110
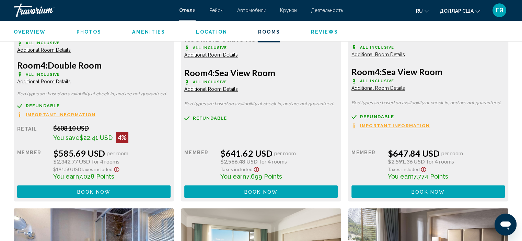
scroll to position [1096, 0]
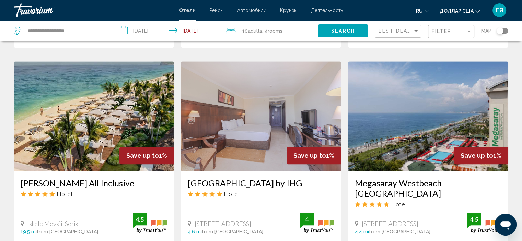
scroll to position [863, 0]
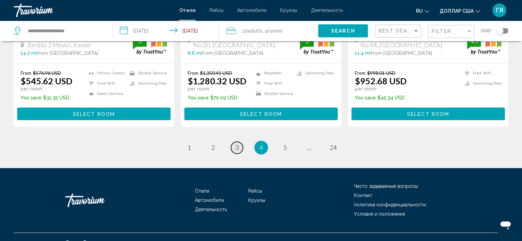
scroll to position [949, 0]
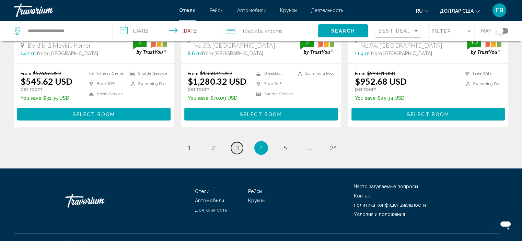
click at [235, 142] on link "page 3" at bounding box center [237, 148] width 12 height 12
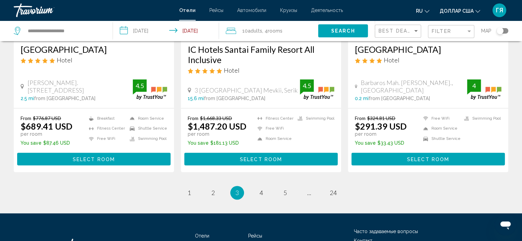
scroll to position [940, 0]
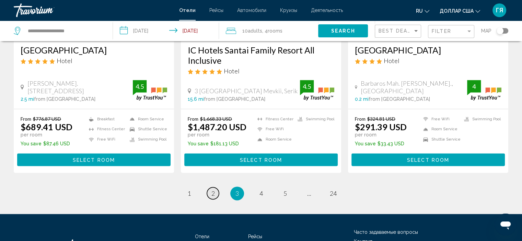
click at [213, 190] on span "2" at bounding box center [213, 194] width 3 height 8
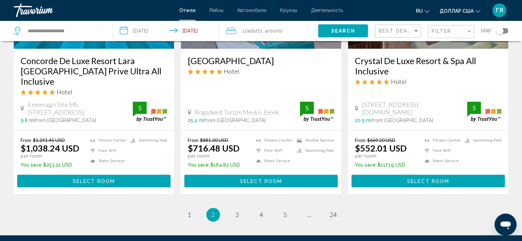
scroll to position [902, 0]
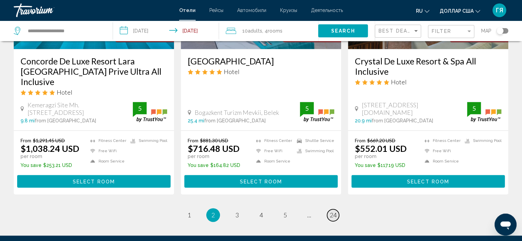
click at [335, 212] on span "24" at bounding box center [333, 216] width 7 height 8
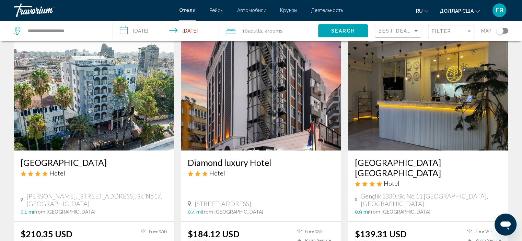
scroll to position [25, 0]
click at [459, 114] on img "Основное содержание" at bounding box center [428, 96] width 160 height 110
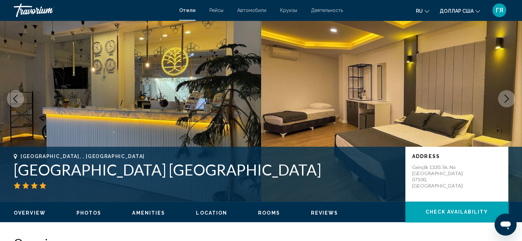
scroll to position [3, 0]
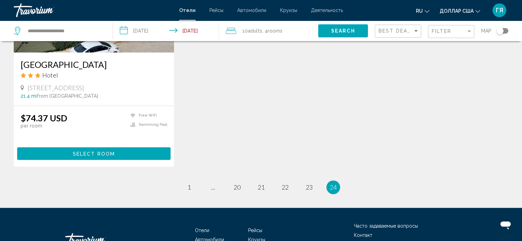
scroll to position [863, 0]
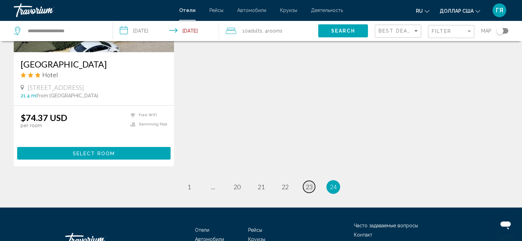
click at [312, 183] on span "23" at bounding box center [309, 187] width 7 height 8
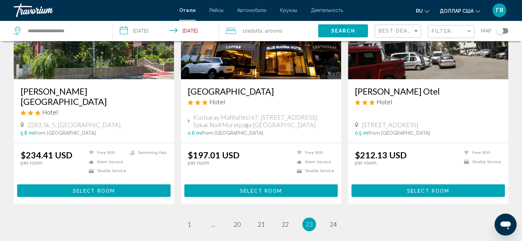
scroll to position [829, 0]
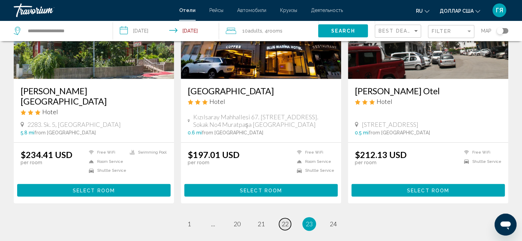
click at [283, 221] on span "22" at bounding box center [285, 225] width 7 height 8
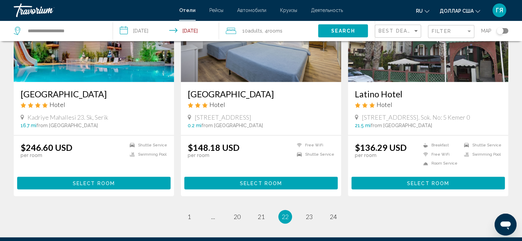
scroll to position [842, 0]
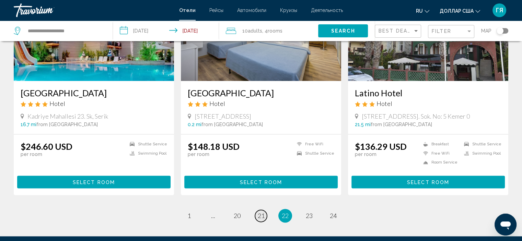
click at [261, 212] on span "21" at bounding box center [261, 216] width 7 height 8
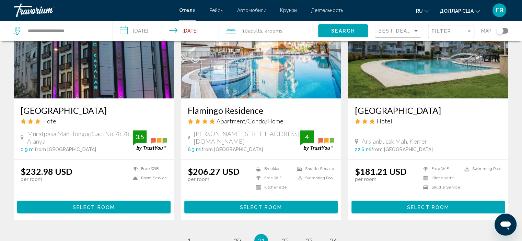
scroll to position [844, 0]
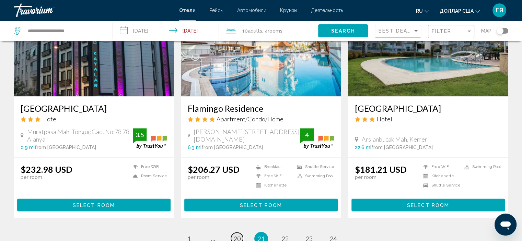
click at [237, 235] on span "20" at bounding box center [237, 239] width 7 height 8
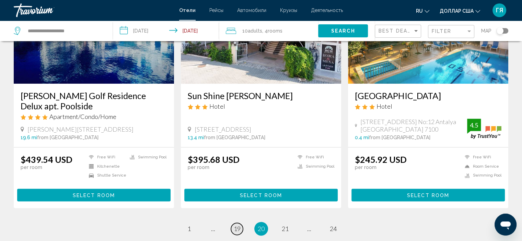
scroll to position [829, 0]
click at [237, 225] on span "19" at bounding box center [237, 229] width 7 height 8
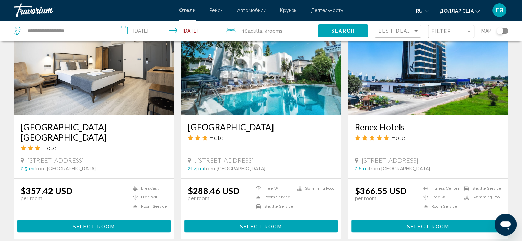
scroll to position [565, 0]
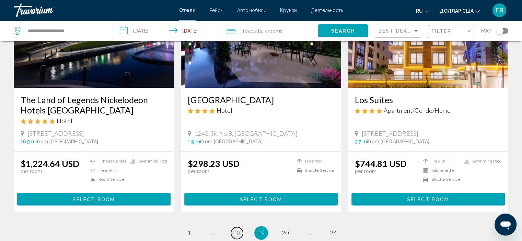
click at [237, 229] on span "18" at bounding box center [237, 233] width 7 height 8
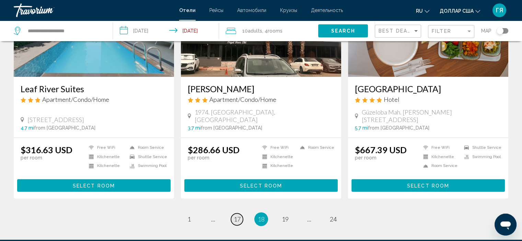
scroll to position [835, 0]
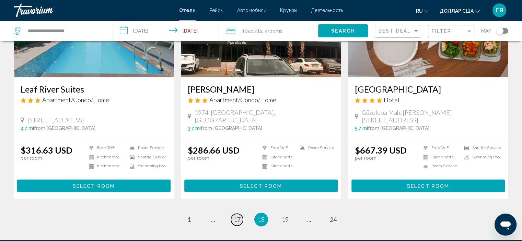
click at [237, 216] on span "17" at bounding box center [237, 220] width 7 height 8
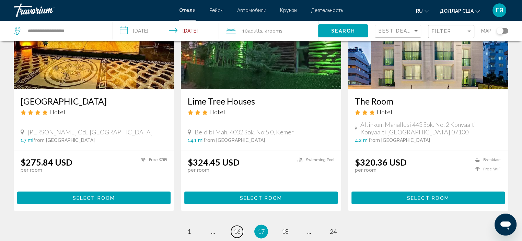
scroll to position [829, 0]
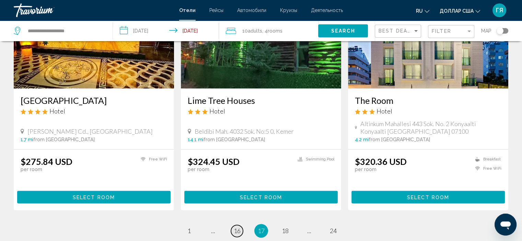
click at [235, 227] on span "16" at bounding box center [237, 231] width 7 height 8
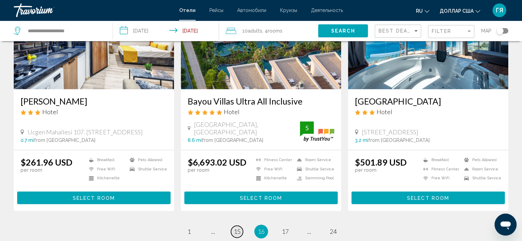
scroll to position [855, 0]
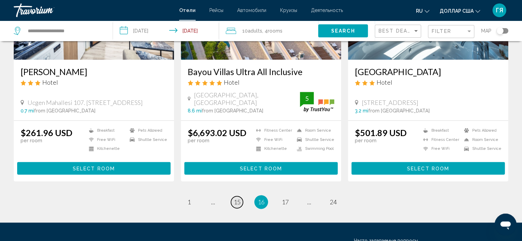
click at [237, 206] on span "15" at bounding box center [237, 203] width 7 height 8
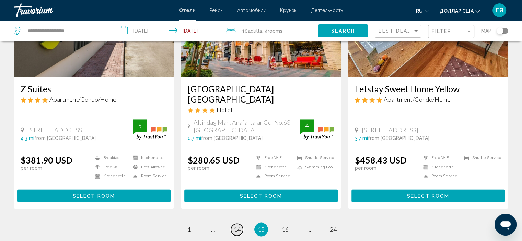
scroll to position [846, 0]
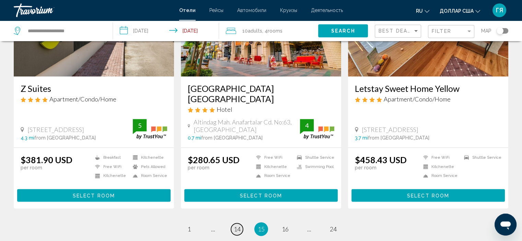
click at [237, 226] on span "14" at bounding box center [237, 230] width 7 height 8
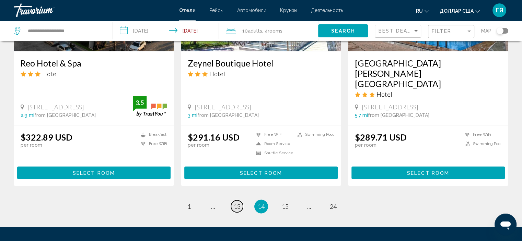
scroll to position [877, 0]
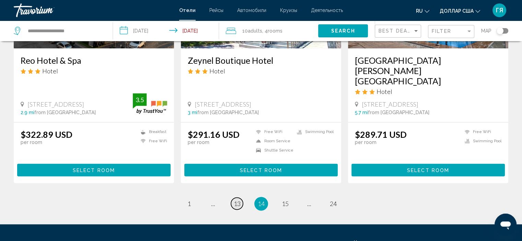
click at [238, 200] on span "13" at bounding box center [237, 204] width 7 height 8
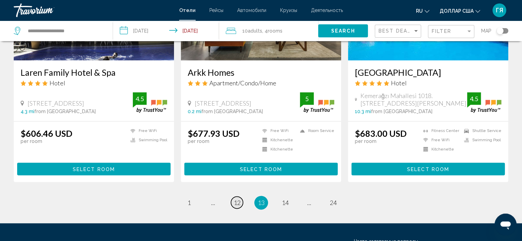
scroll to position [875, 0]
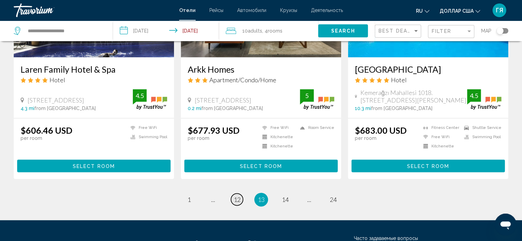
click at [238, 196] on span "12" at bounding box center [237, 200] width 7 height 8
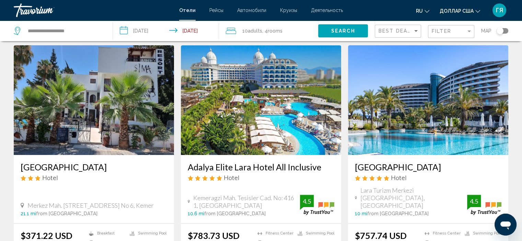
scroll to position [276, 0]
